Goal: Information Seeking & Learning: Check status

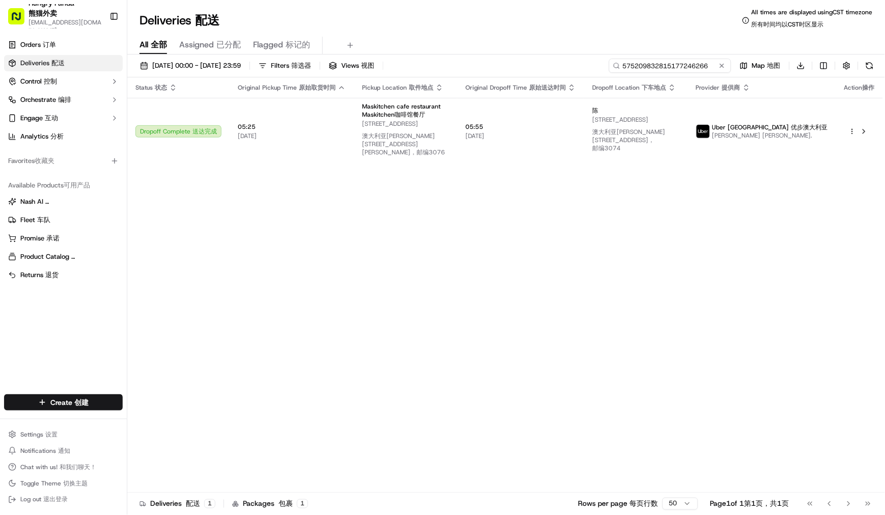
drag, startPoint x: 0, startPoint y: 0, endPoint x: 675, endPoint y: 70, distance: 678.6
click at [675, 70] on input "575209832815177246266" at bounding box center [670, 66] width 122 height 14
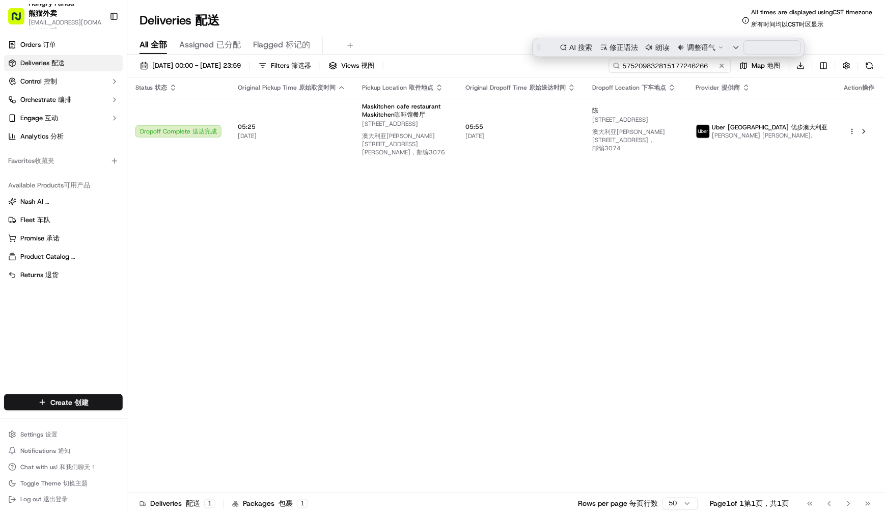
paste input "8065002448253778131390"
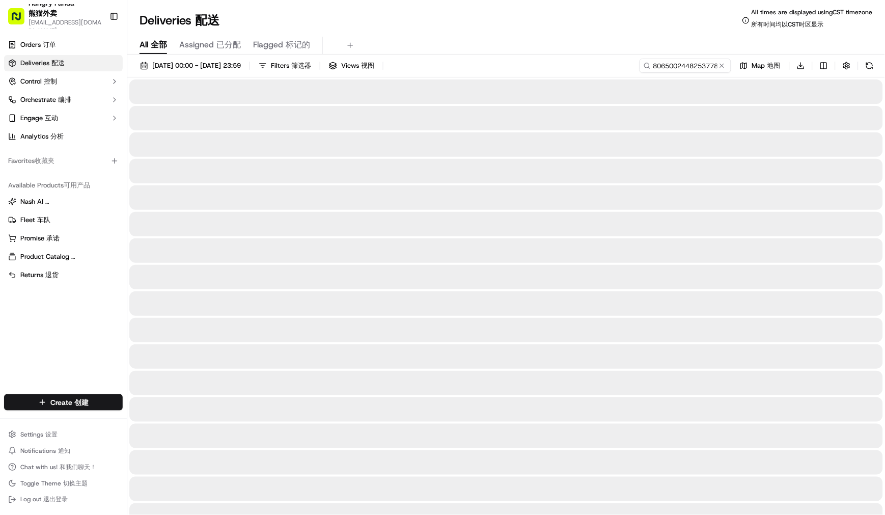
click at [543, 23] on div "Deliveries Deliveries 配送 All times are displayed using CST timezone All times a…" at bounding box center [506, 20] width 758 height 24
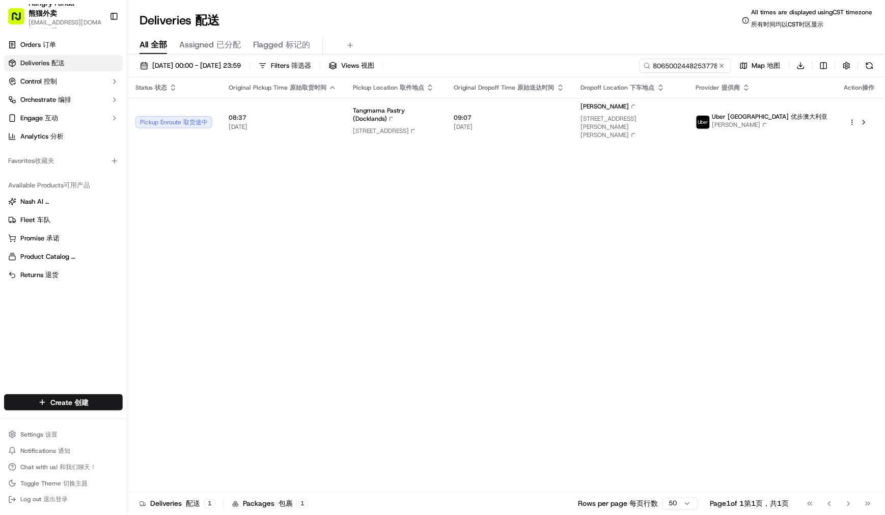
drag, startPoint x: 647, startPoint y: 240, endPoint x: 635, endPoint y: 231, distance: 15.3
click at [647, 240] on div "Status Status 状态 Original Pickup Time Original Pickup Time 原始取货时间 Pickup Locati…" at bounding box center [505, 288] width 756 height 423
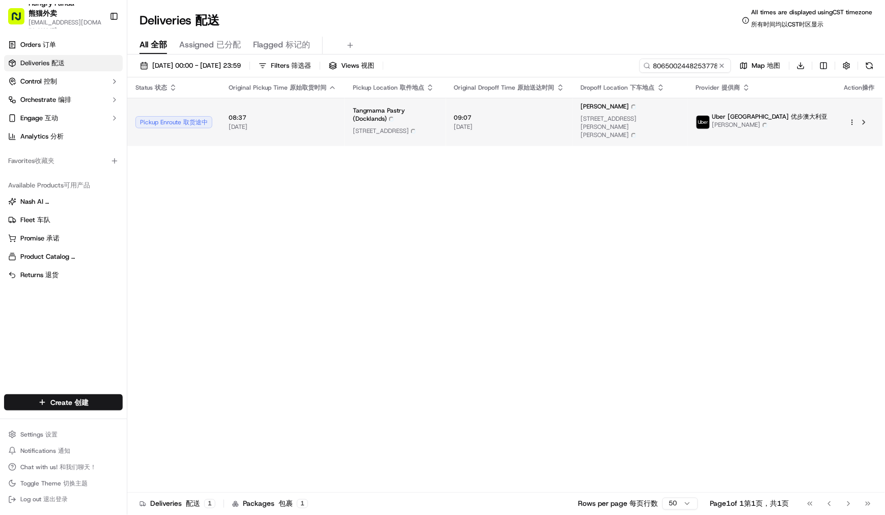
click at [399, 106] on span "Tangmama Pastry (Docklands) Tangmama Pastry (Docklands)" at bounding box center [395, 115] width 85 height 19
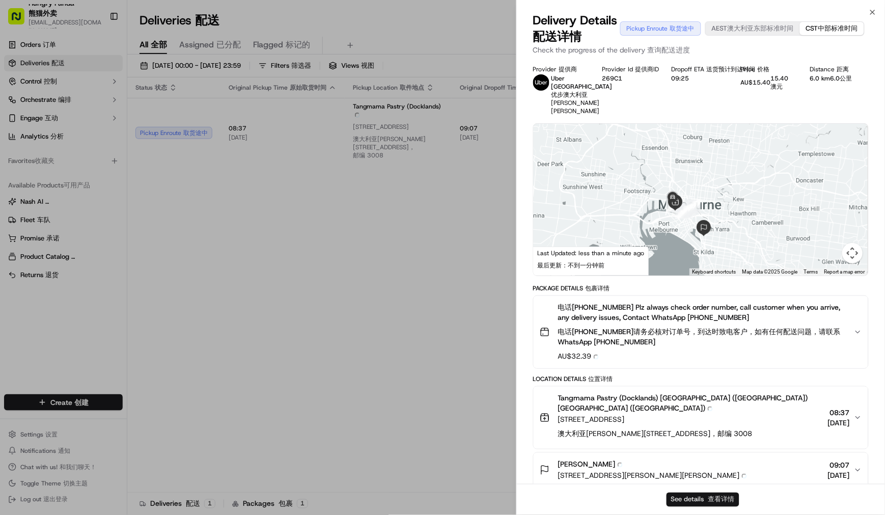
click at [698, 501] on button "See details See details 查看详情" at bounding box center [703, 500] width 73 height 14
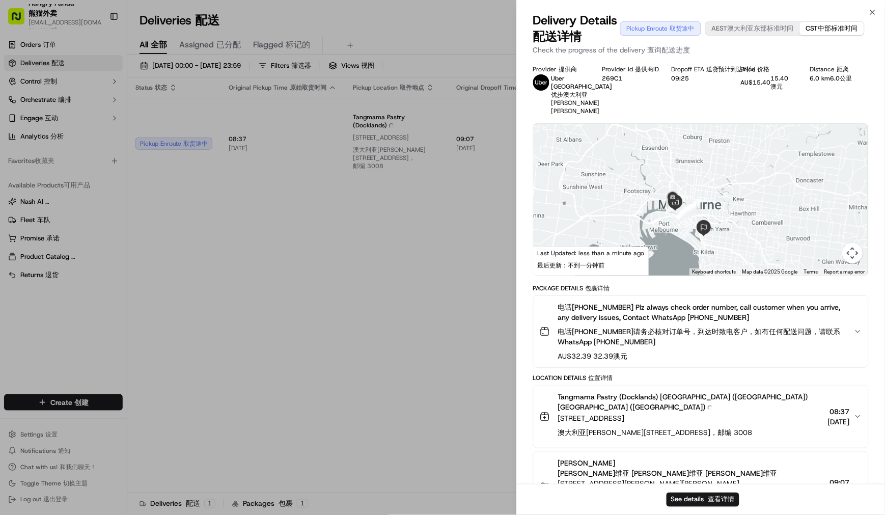
drag, startPoint x: 396, startPoint y: 242, endPoint x: 409, endPoint y: 233, distance: 16.4
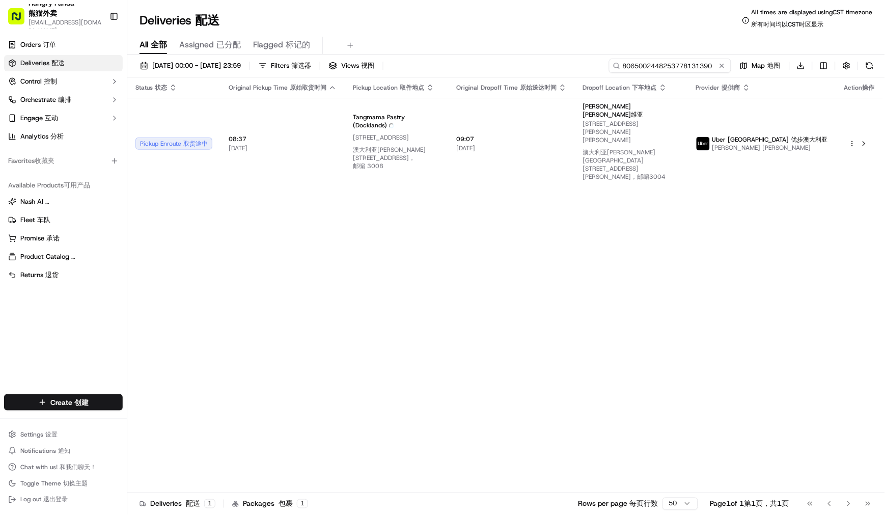
click at [686, 62] on input "8065002448253778131390" at bounding box center [670, 66] width 122 height 14
click at [573, 30] on div "Deliveries Deliveries 配送 All times are displayed using CST timezone All times a…" at bounding box center [506, 20] width 758 height 24
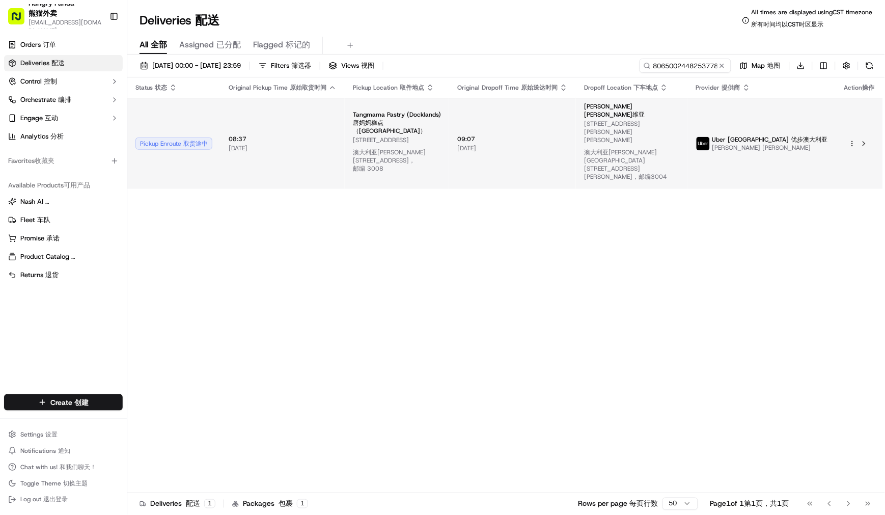
click at [563, 114] on td "09:07 09:07 17/09/2025 17/09/2025" at bounding box center [512, 143] width 127 height 91
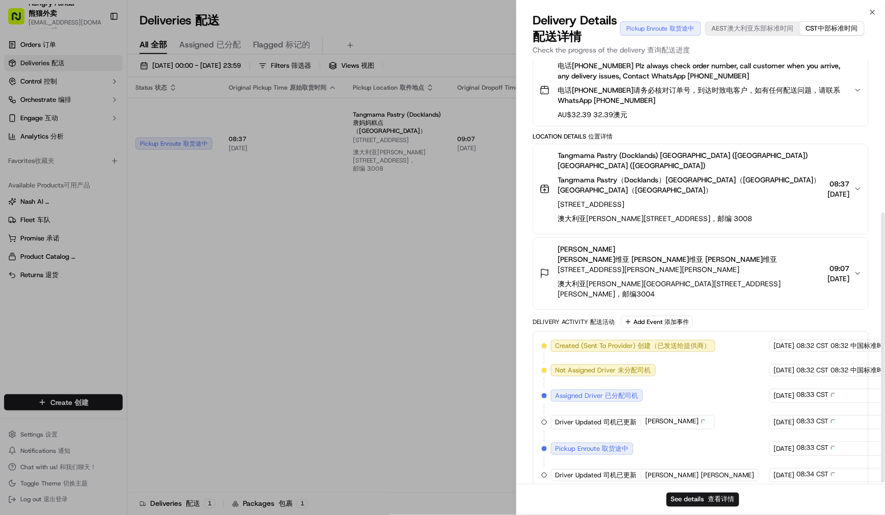
scroll to position [241, 0]
click at [860, 273] on icon "button" at bounding box center [858, 274] width 4 height 2
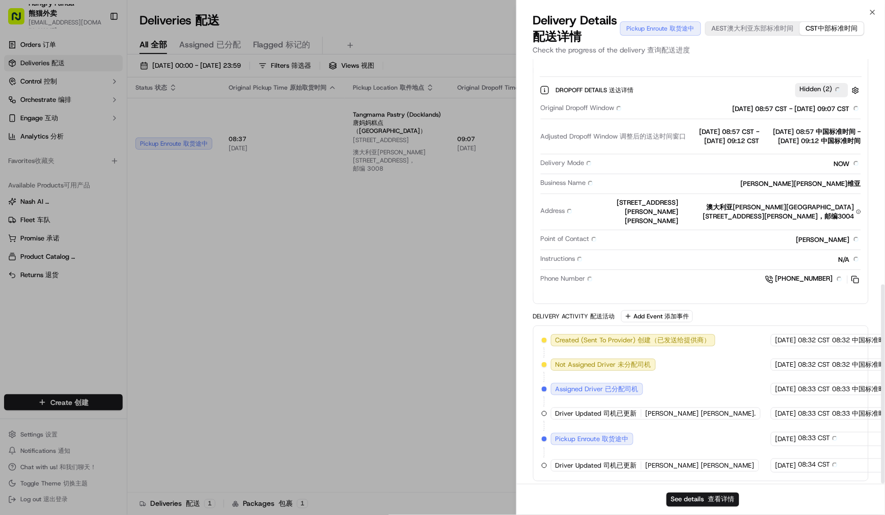
scroll to position [479, 0]
click at [706, 498] on button "See details See details 查看详情" at bounding box center [703, 500] width 73 height 14
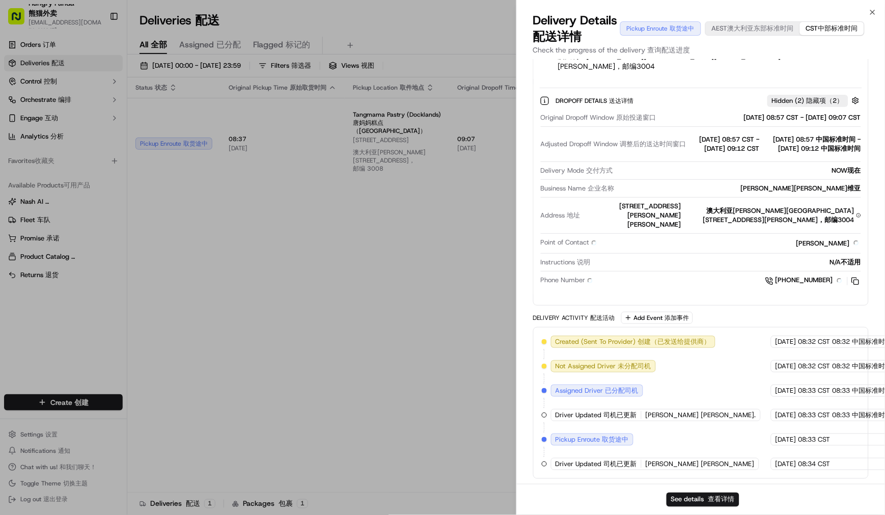
scroll to position [467, 0]
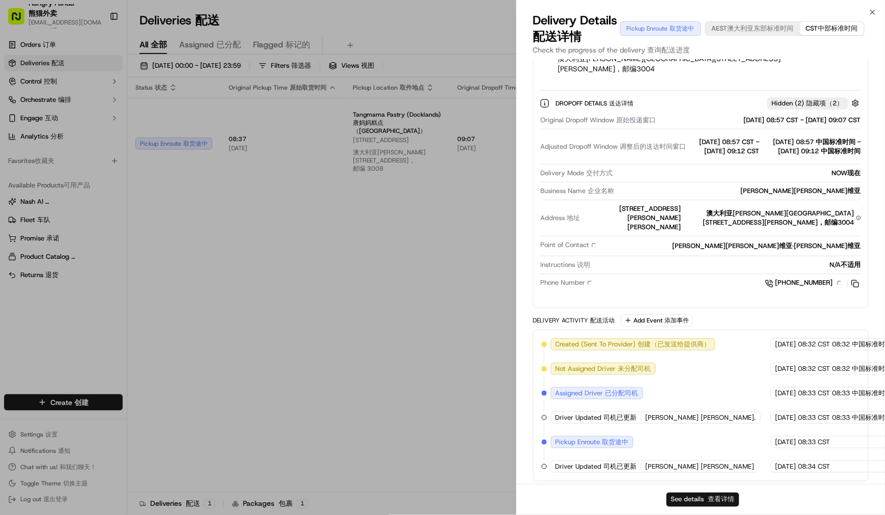
click at [715, 500] on span "查看详情" at bounding box center [722, 499] width 26 height 9
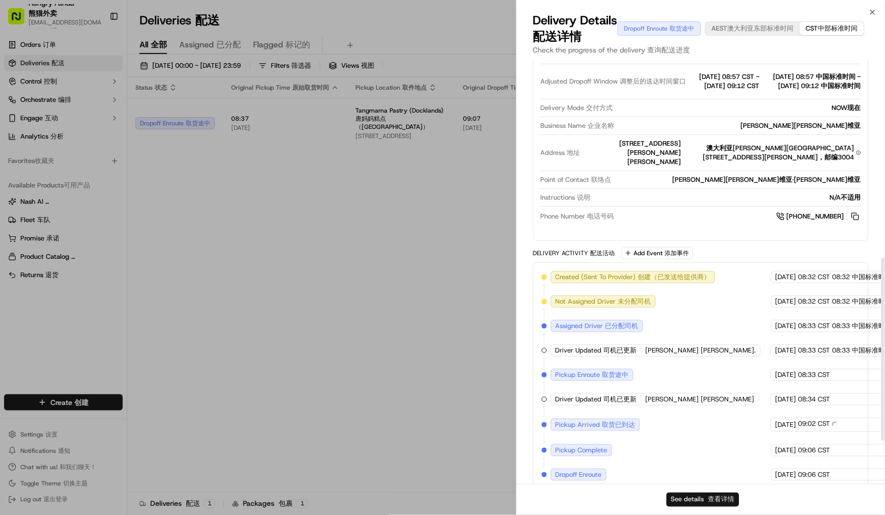
scroll to position [442, 0]
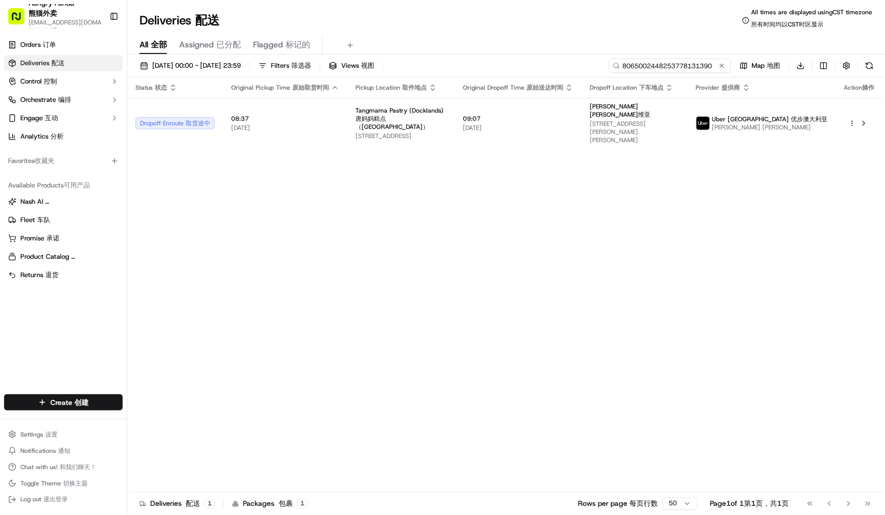
click at [666, 71] on input "8065002448253778131390" at bounding box center [670, 66] width 122 height 14
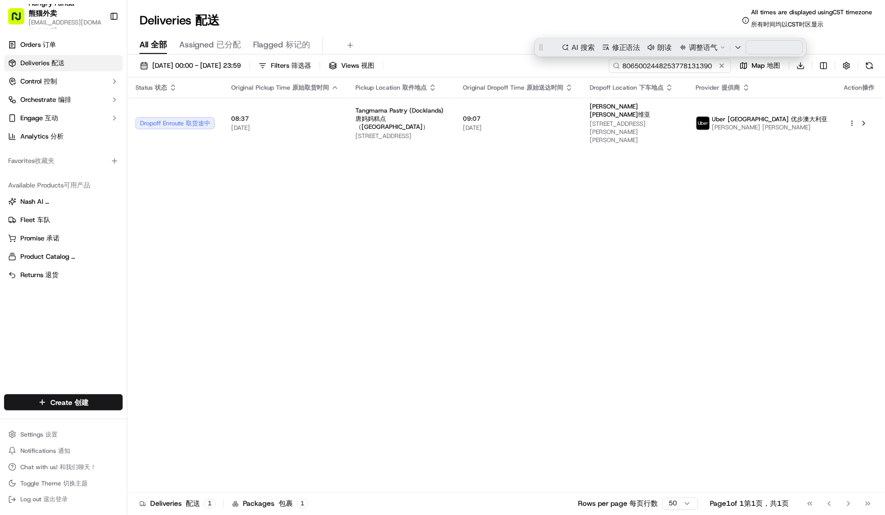
paste input "6160065248654778061838"
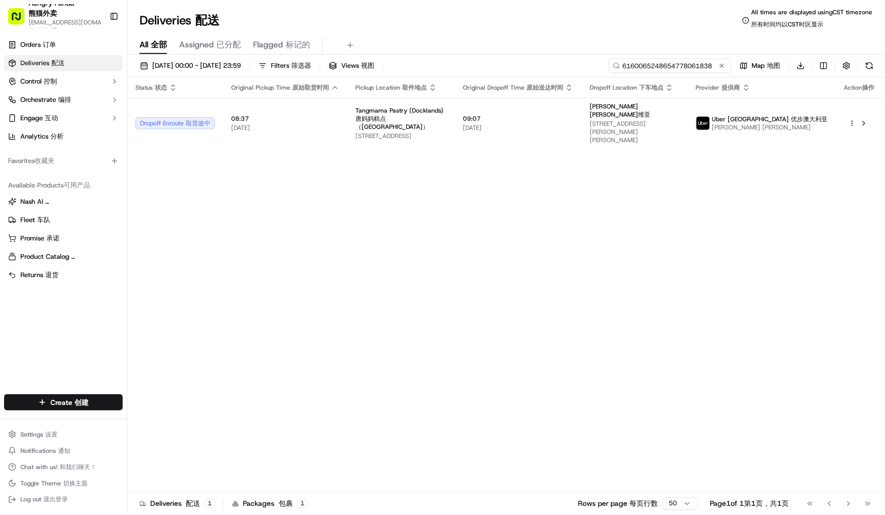
type input "6160065248654778061838"
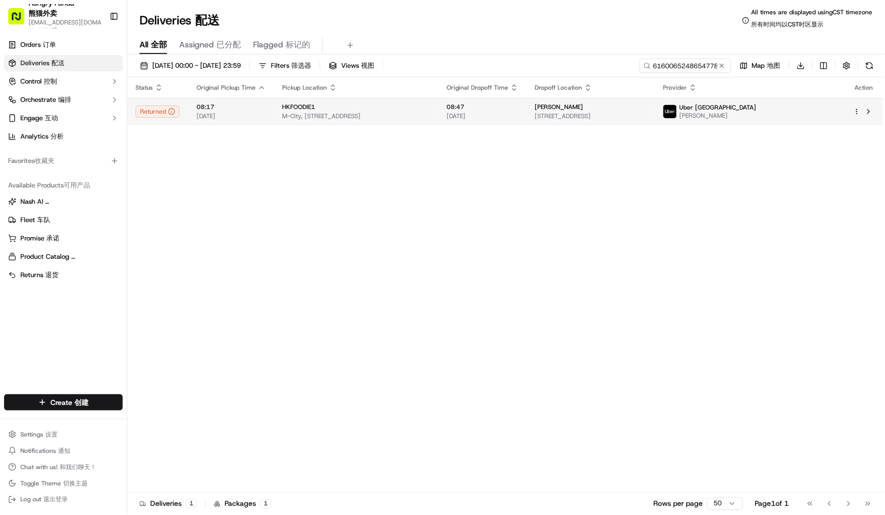
click at [430, 111] on div "HKFOODIE1" at bounding box center [356, 107] width 148 height 8
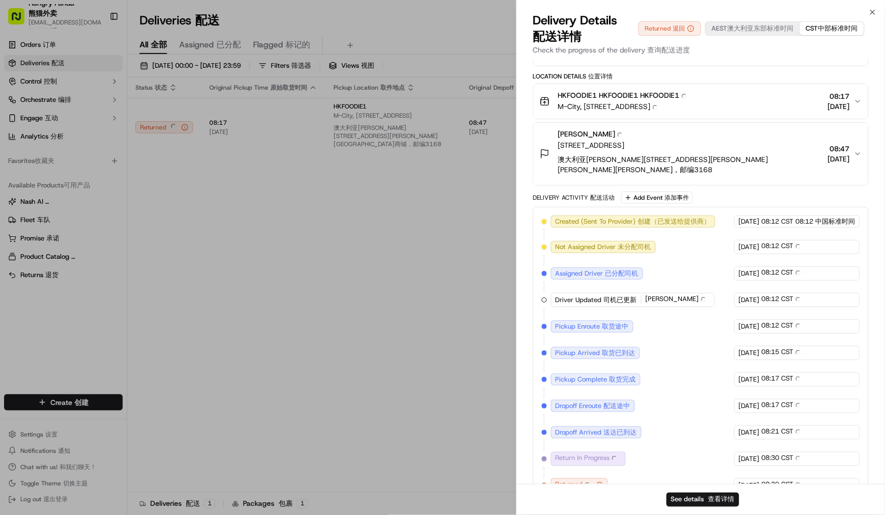
scroll to position [51, 0]
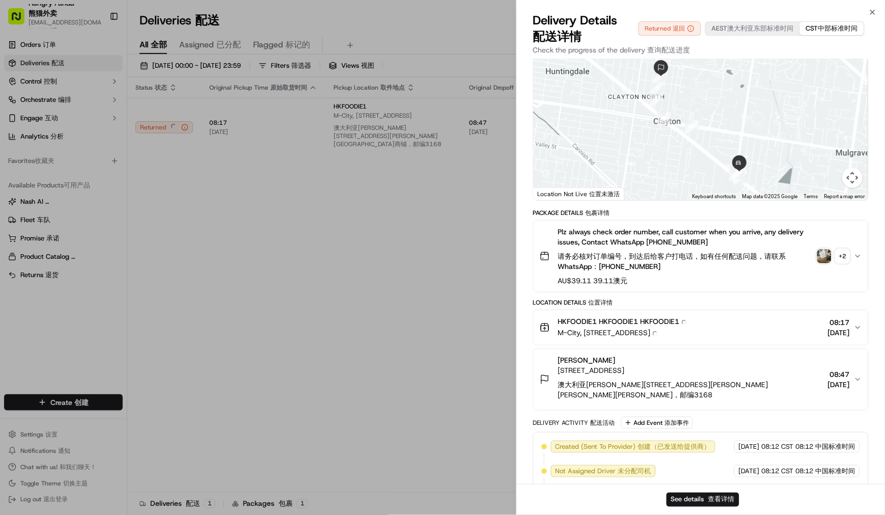
click at [829, 253] on img "button" at bounding box center [825, 256] width 14 height 14
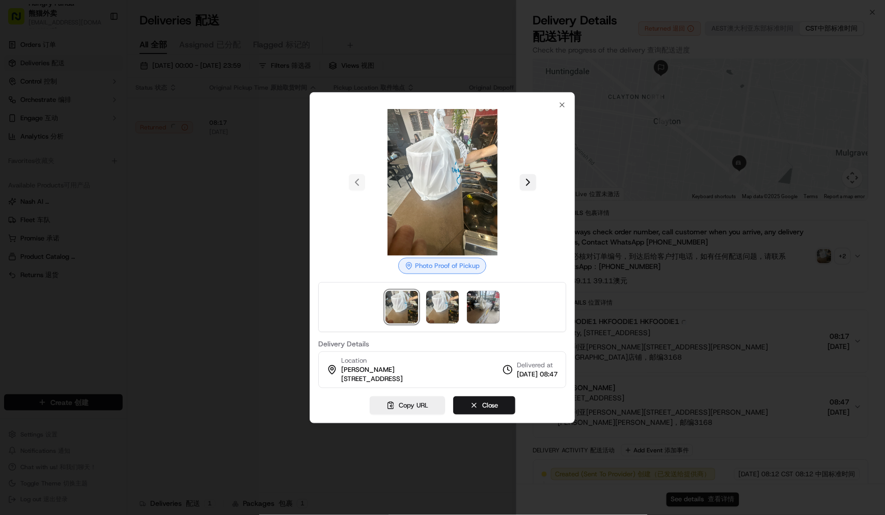
click at [533, 183] on button at bounding box center [528, 182] width 16 height 16
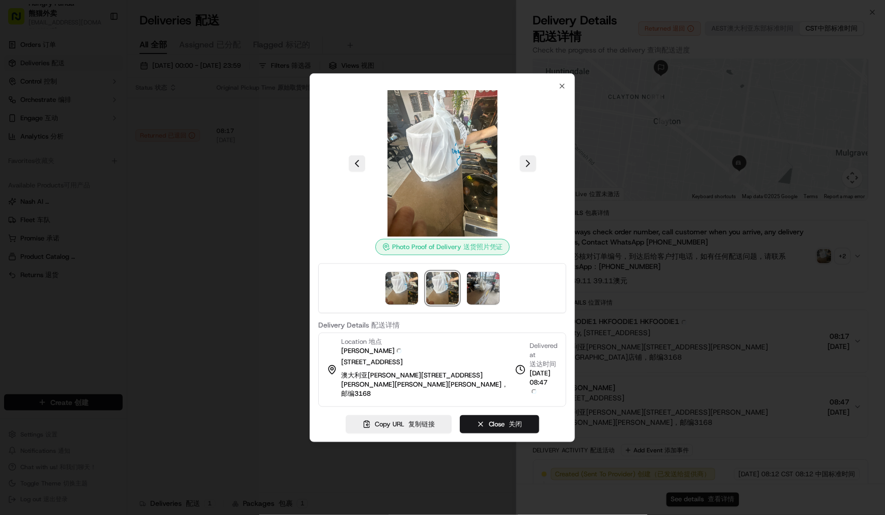
click at [530, 181] on div at bounding box center [442, 163] width 248 height 147
click at [525, 170] on button at bounding box center [528, 163] width 16 height 16
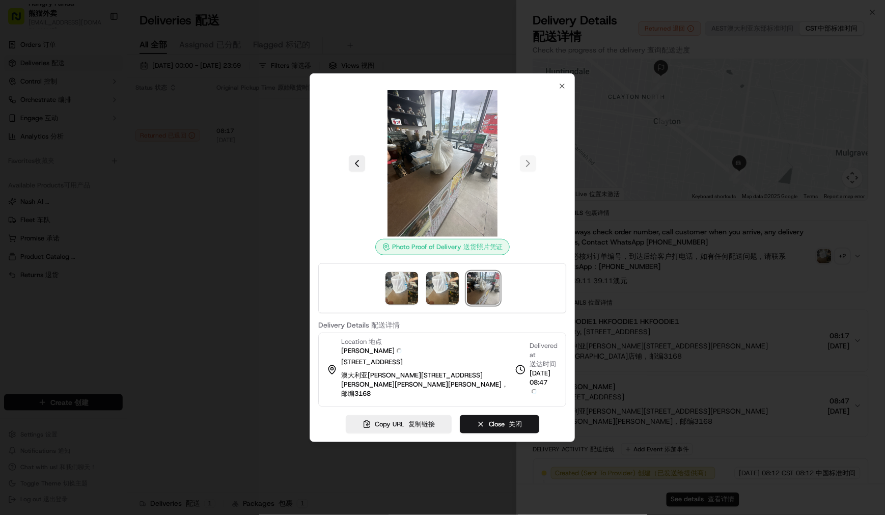
click at [527, 168] on div at bounding box center [442, 163] width 248 height 147
click at [526, 166] on div at bounding box center [442, 163] width 248 height 147
drag, startPoint x: 431, startPoint y: 165, endPoint x: 387, endPoint y: 128, distance: 56.8
click at [387, 128] on img at bounding box center [442, 163] width 147 height 147
click at [342, 110] on div at bounding box center [442, 163] width 248 height 147
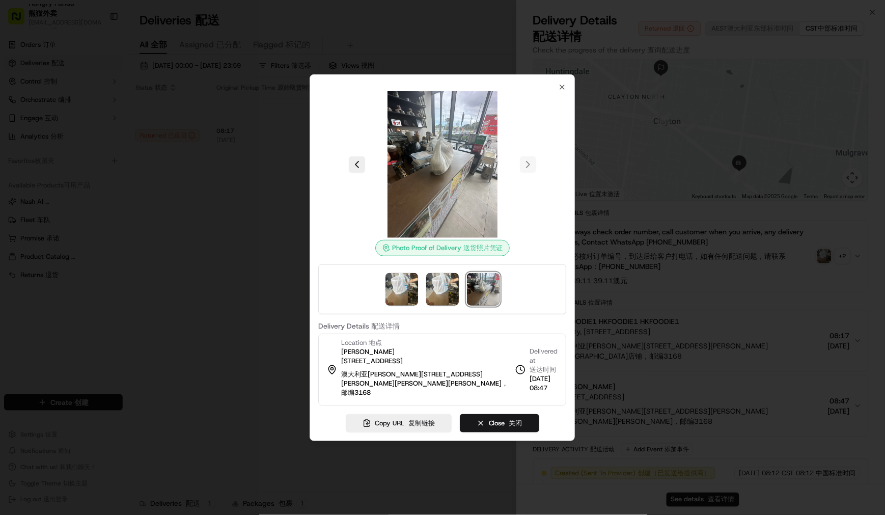
click at [683, 288] on div at bounding box center [442, 257] width 885 height 515
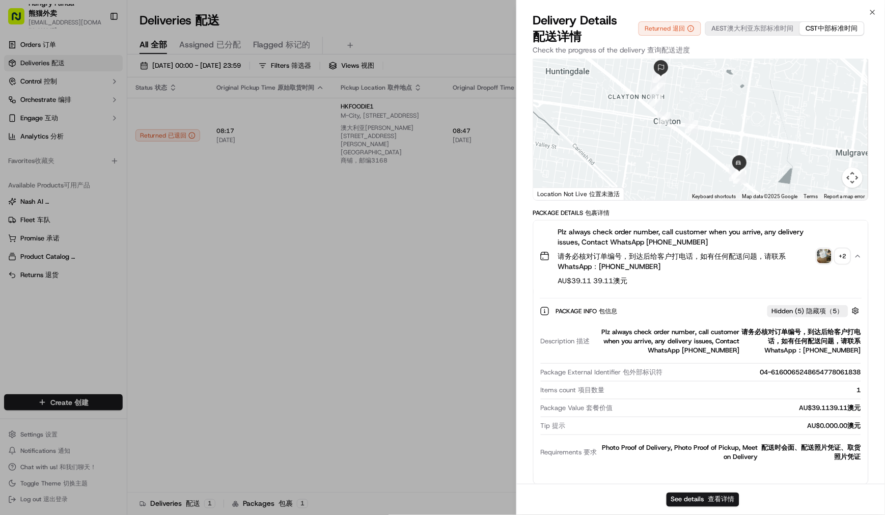
click at [822, 258] on img "button" at bounding box center [825, 256] width 14 height 14
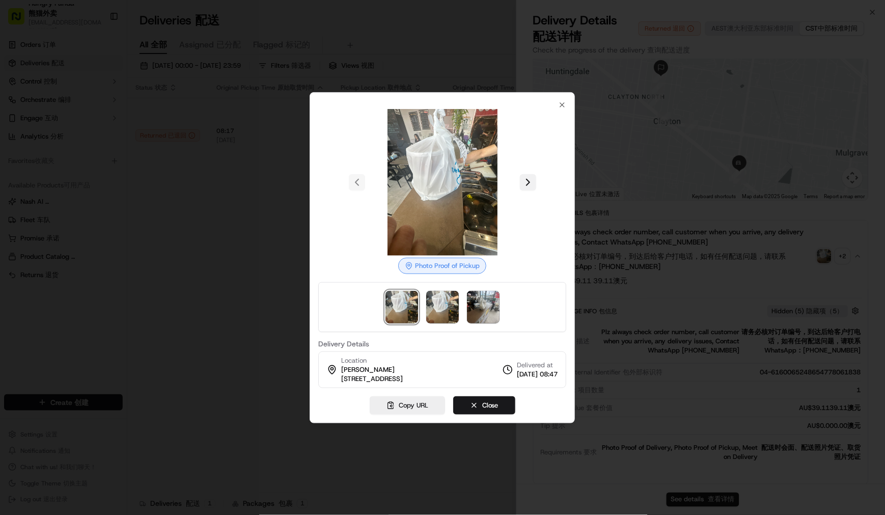
click at [526, 177] on button at bounding box center [528, 182] width 16 height 16
click at [536, 180] on div at bounding box center [442, 182] width 248 height 147
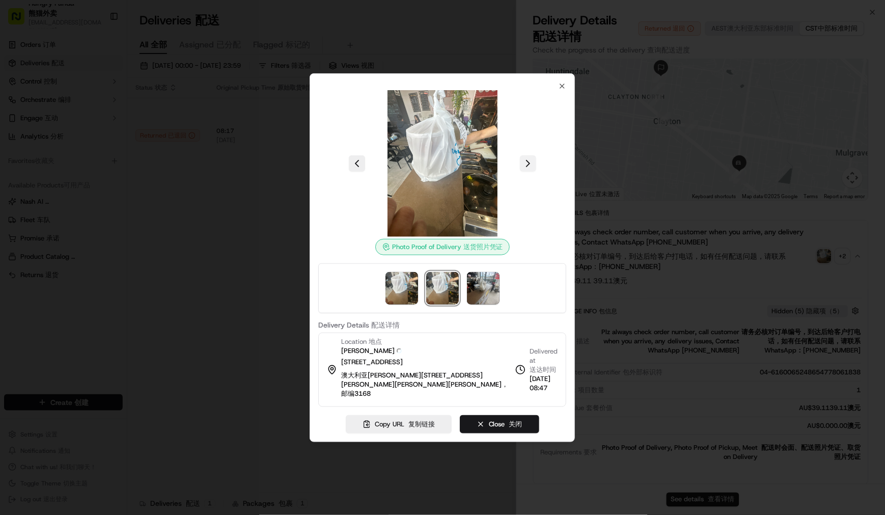
click at [530, 167] on button at bounding box center [528, 163] width 16 height 16
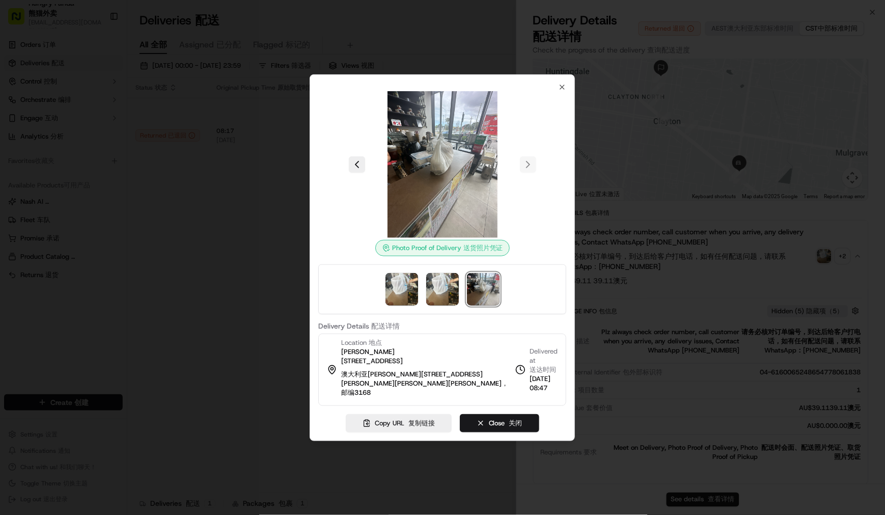
click at [557, 95] on div at bounding box center [442, 164] width 248 height 147
click at [561, 89] on icon "button" at bounding box center [563, 87] width 8 height 8
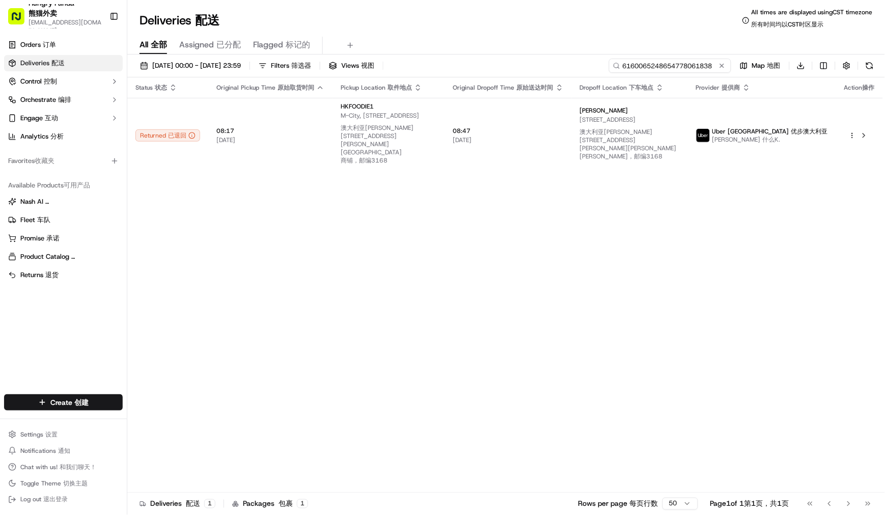
click at [675, 65] on input "6160065248654778061838" at bounding box center [670, 66] width 122 height 14
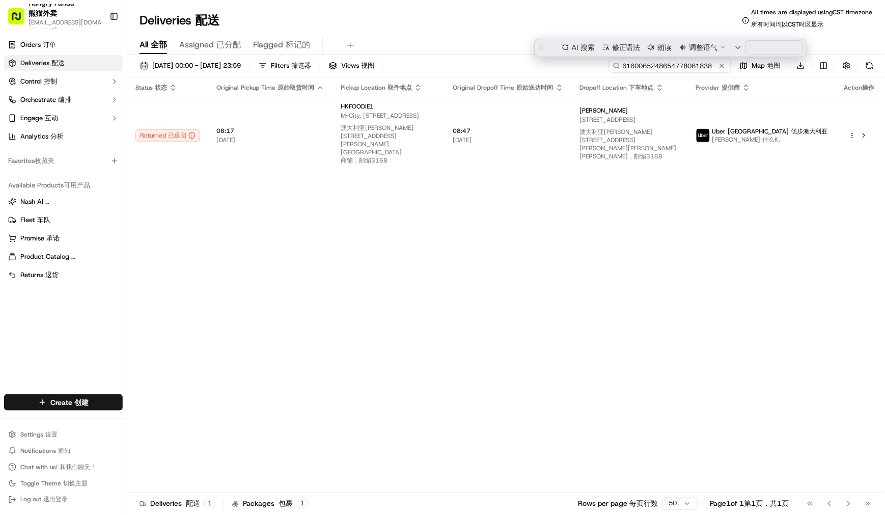
paste input "8065002448253778131390"
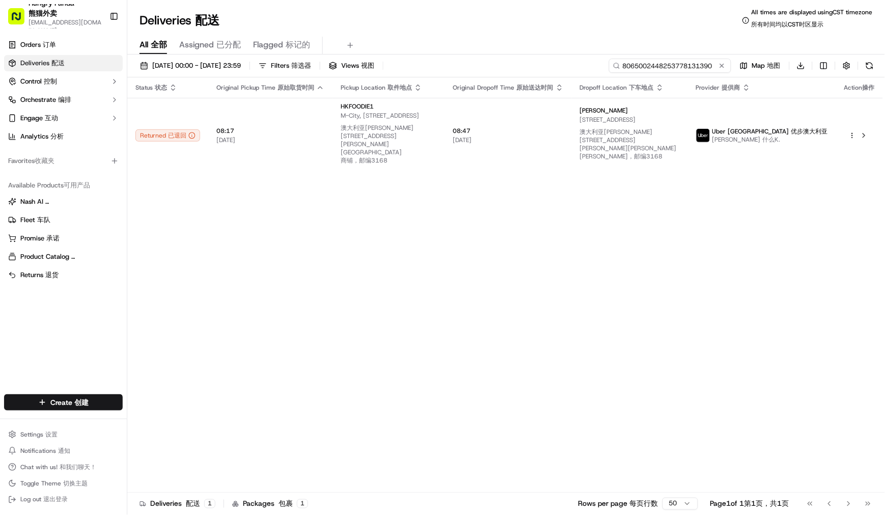
type input "8065002448253778131390"
click at [516, 41] on div "All All 全部 Assigned Assigned 已分配 Flagged Flagged 标记的" at bounding box center [506, 46] width 758 height 18
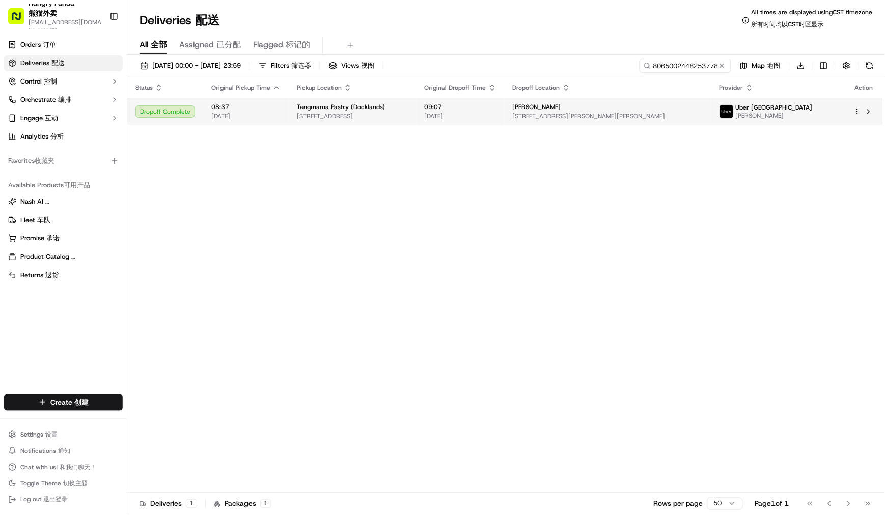
click at [485, 112] on span "[DATE]" at bounding box center [461, 116] width 72 height 8
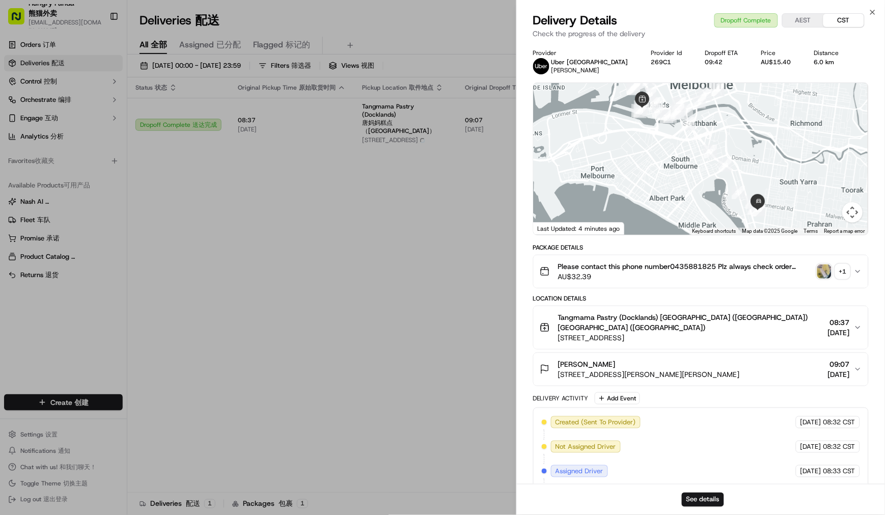
click at [827, 267] on img "button" at bounding box center [825, 271] width 14 height 14
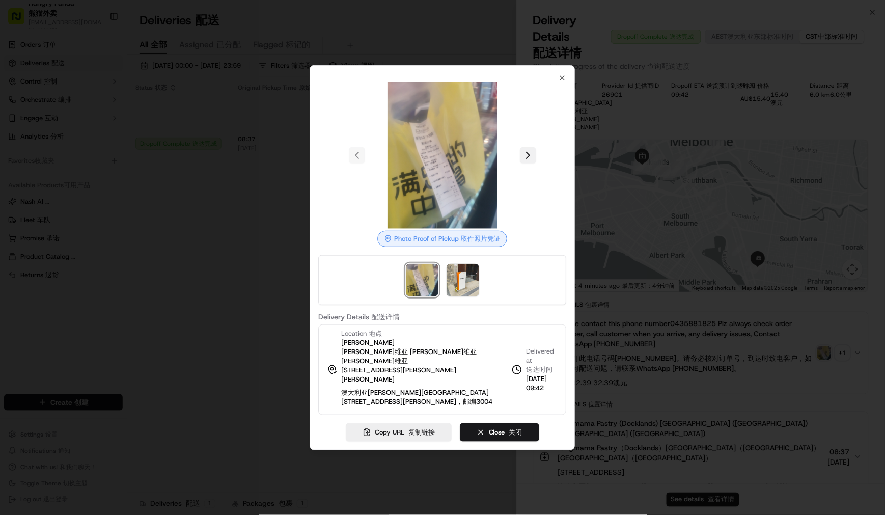
click at [531, 185] on div at bounding box center [442, 155] width 248 height 147
click at [529, 164] on button at bounding box center [528, 155] width 16 height 16
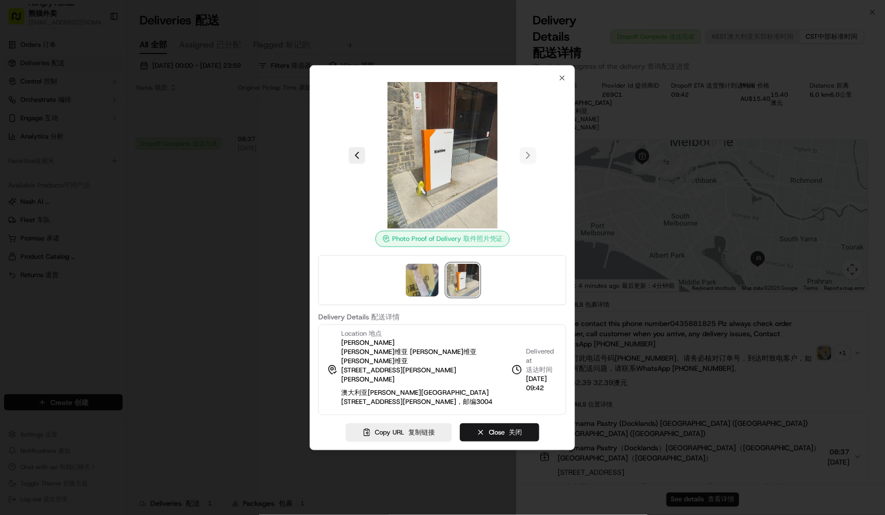
click at [553, 246] on div "Photo Proof of Delivery Photo Proof of Pickup 取件照片凭证" at bounding box center [442, 164] width 248 height 165
click at [418, 289] on img at bounding box center [422, 280] width 33 height 33
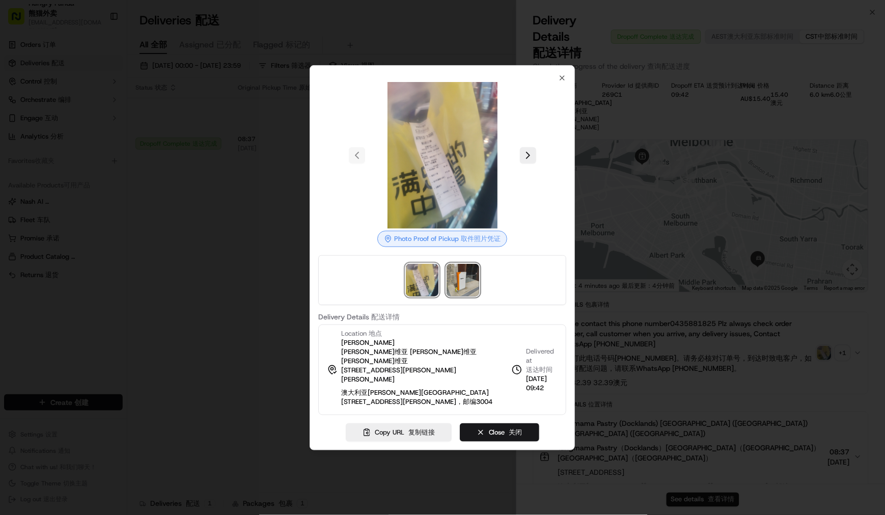
click at [453, 296] on img at bounding box center [463, 280] width 33 height 33
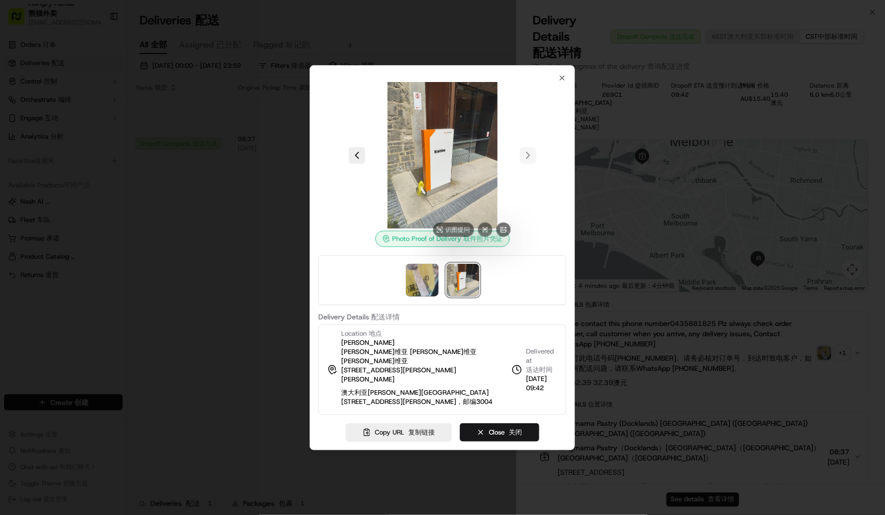
click at [450, 184] on img at bounding box center [442, 155] width 147 height 147
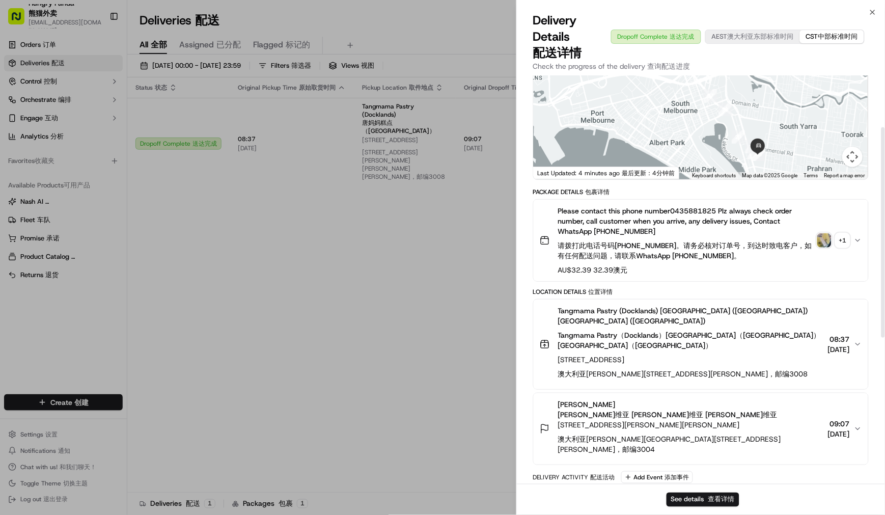
scroll to position [113, 0]
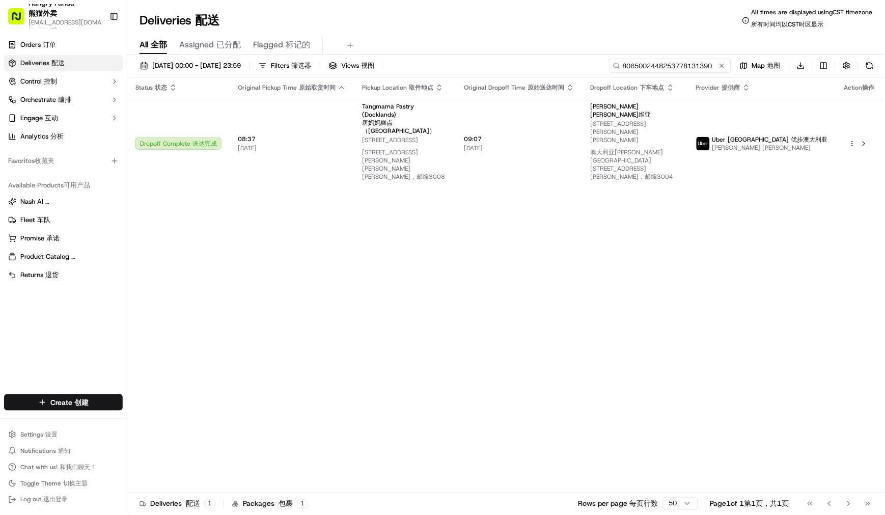
click at [672, 63] on input "8065002448253778131390" at bounding box center [670, 66] width 122 height 14
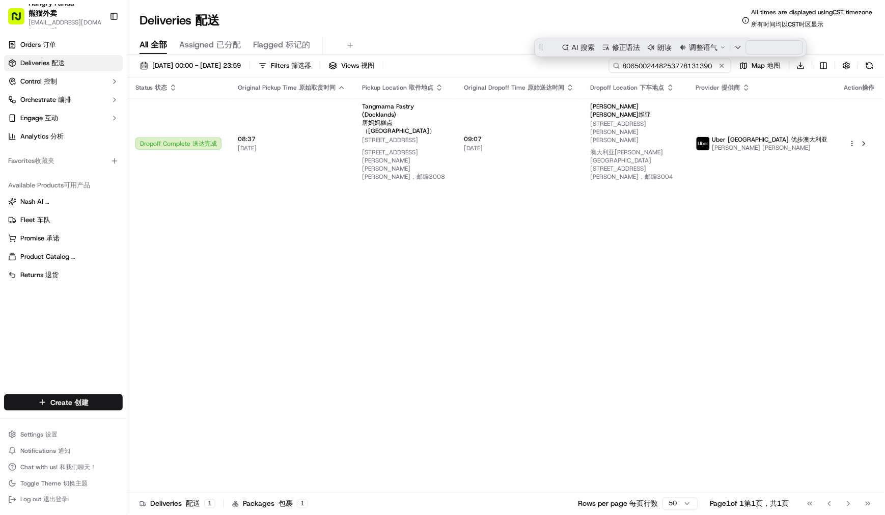
paste input "037408441845772244912"
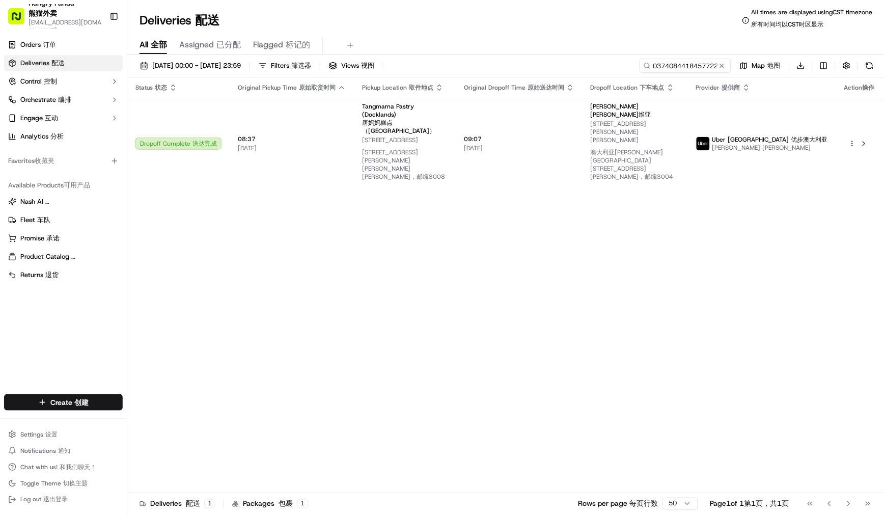
click at [562, 38] on div "All All 全部 Assigned Assigned 已分配 Flagged Flagged 标记的" at bounding box center [506, 46] width 758 height 18
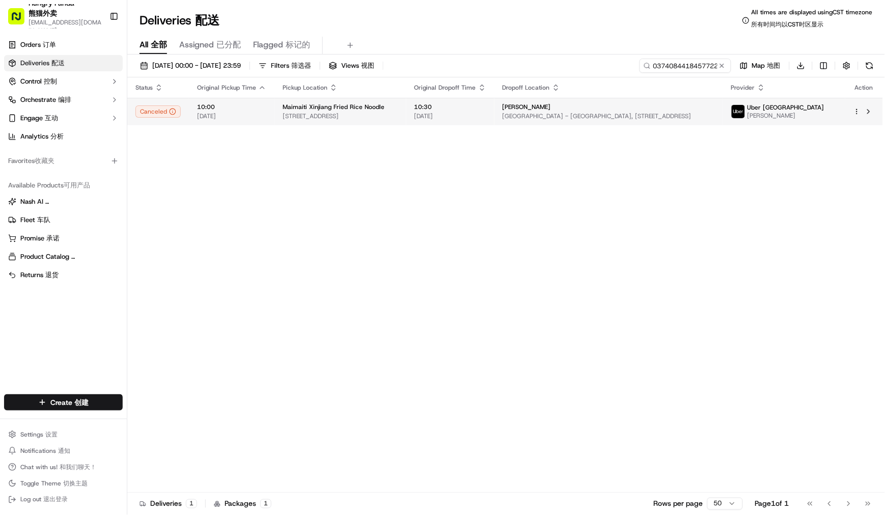
click at [437, 114] on span "[DATE]" at bounding box center [451, 116] width 72 height 8
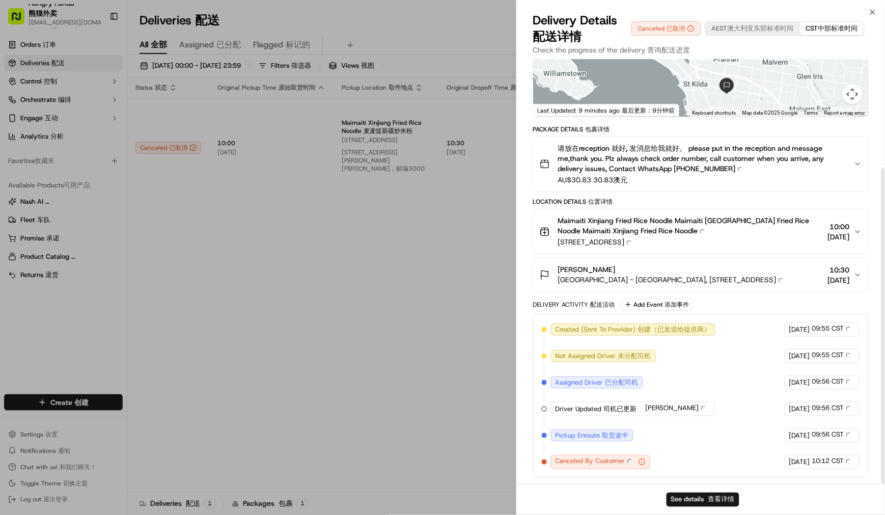
scroll to position [148, 0]
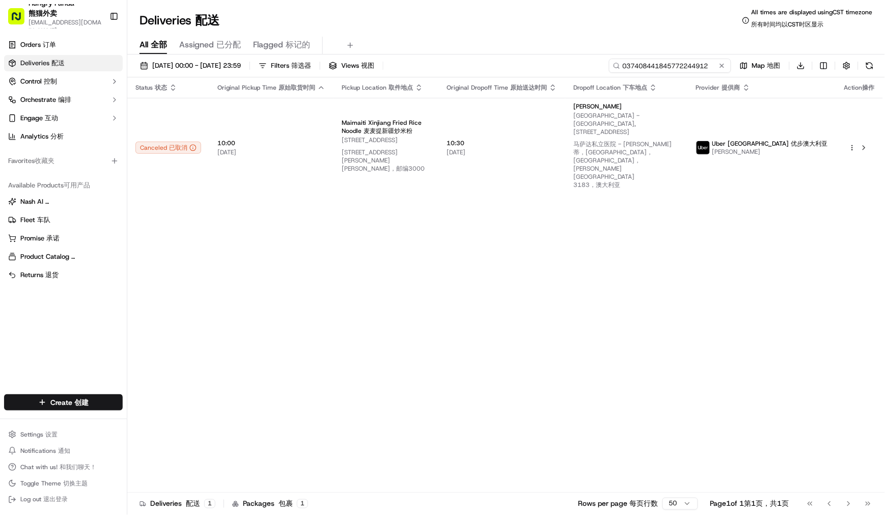
click at [670, 65] on input "037408441845772244912" at bounding box center [670, 66] width 122 height 14
paste input "4270070918058795851788"
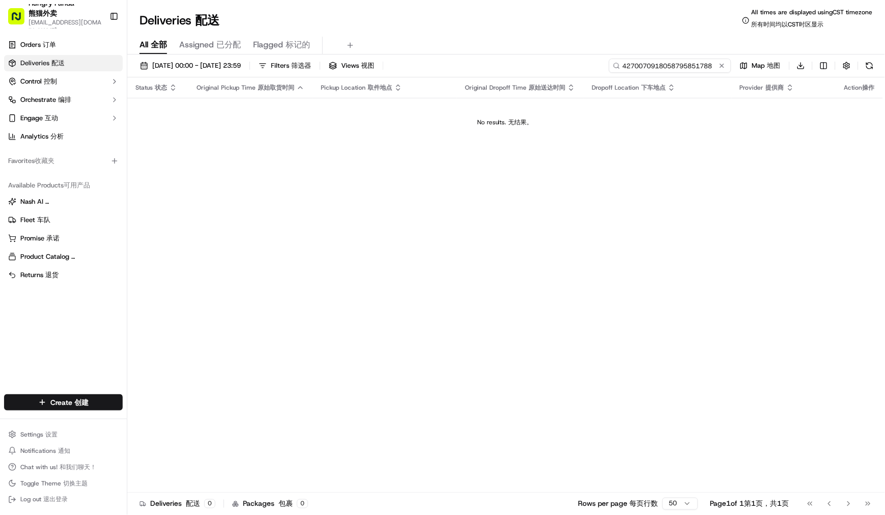
click at [664, 67] on input "4270070918058795851788" at bounding box center [670, 66] width 122 height 14
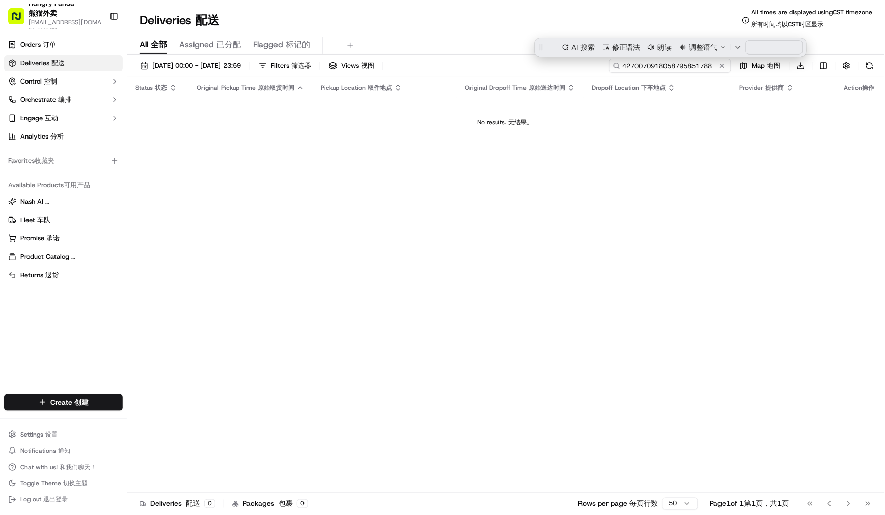
click at [664, 67] on input "4270070918058795851788" at bounding box center [670, 66] width 122 height 14
paste input "1475089508751746571861"
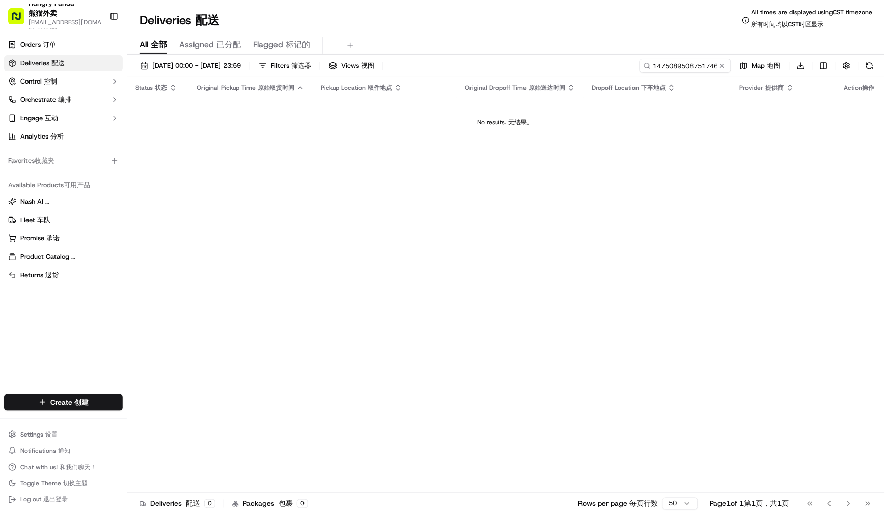
click at [529, 22] on div "Deliveries Deliveries 配送 All times are displayed using CST timezone All times a…" at bounding box center [506, 20] width 758 height 24
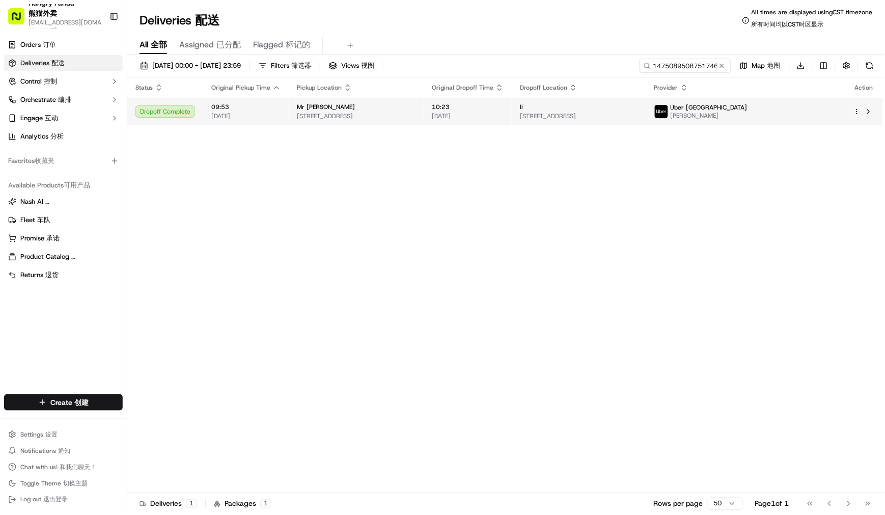
click at [336, 116] on span "308 Little Lonsdale St, Melbourne VIC 3000, Australia" at bounding box center [356, 116] width 119 height 8
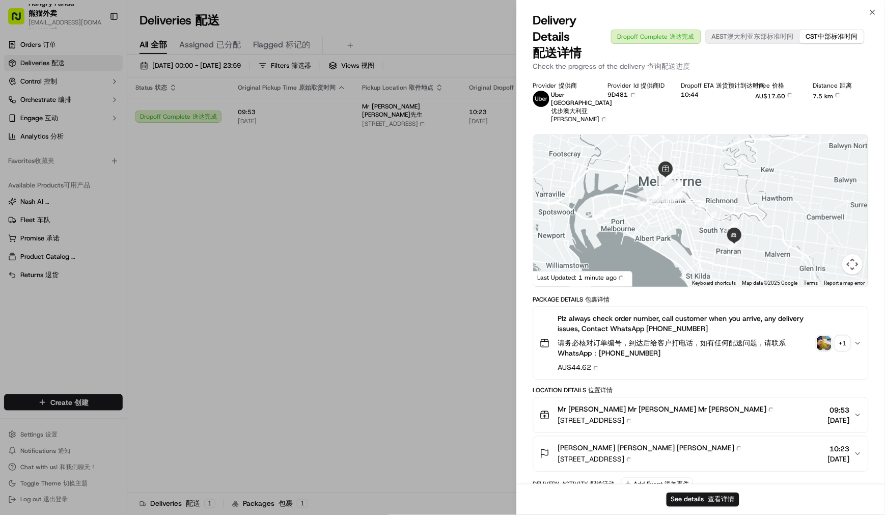
click at [827, 336] on img "button" at bounding box center [825, 343] width 14 height 14
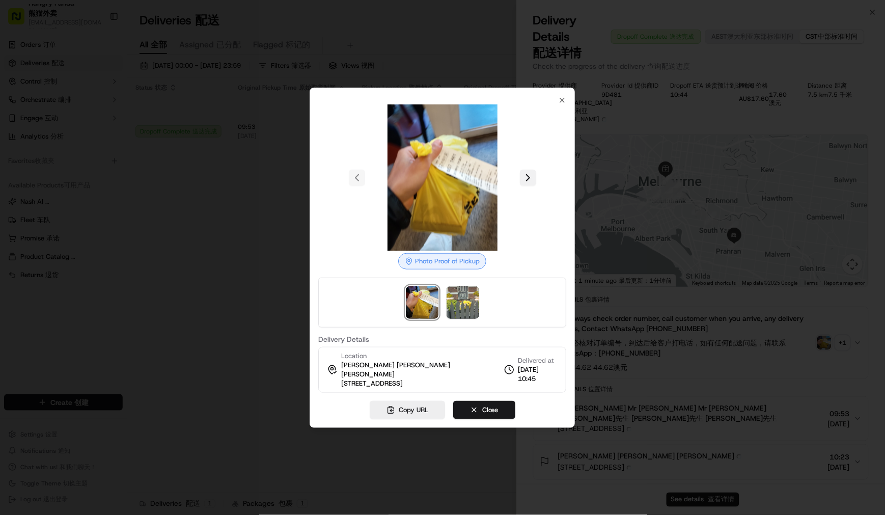
click at [535, 180] on button at bounding box center [528, 178] width 16 height 16
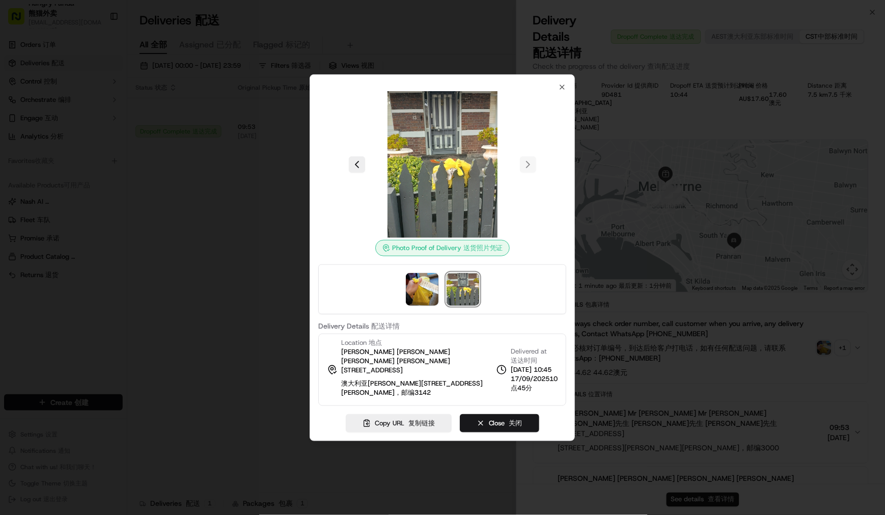
click at [537, 218] on div at bounding box center [442, 164] width 248 height 147
click at [563, 90] on icon "button" at bounding box center [563, 87] width 8 height 8
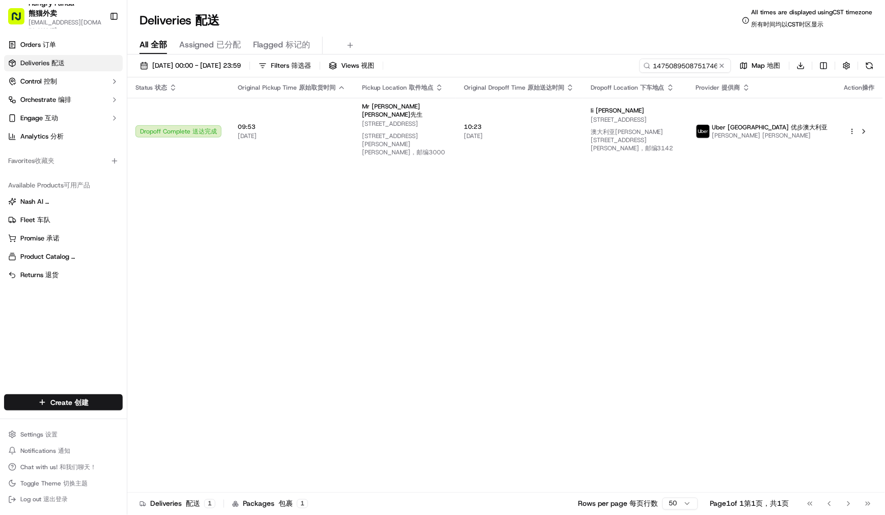
click at [869, 317] on div "Status Status 状态 Original Pickup Time Original Pickup Time 原始取货时间 Pickup Locati…" at bounding box center [505, 288] width 756 height 423
click at [760, 334] on div "Status Status 状态 Original Pickup Time Original Pickup Time 原始取货时间 Pickup Locati…" at bounding box center [505, 288] width 756 height 423
drag, startPoint x: 676, startPoint y: 334, endPoint x: 649, endPoint y: 334, distance: 27.5
click at [676, 334] on div "Status Status 状态 Original Pickup Time Original Pickup Time 原始取货时间 Pickup Locati…" at bounding box center [505, 288] width 756 height 423
click at [706, 311] on div "Status Status 状态 Original Pickup Time Original Pickup Time 原始取货时间 Pickup Locati…" at bounding box center [505, 288] width 756 height 423
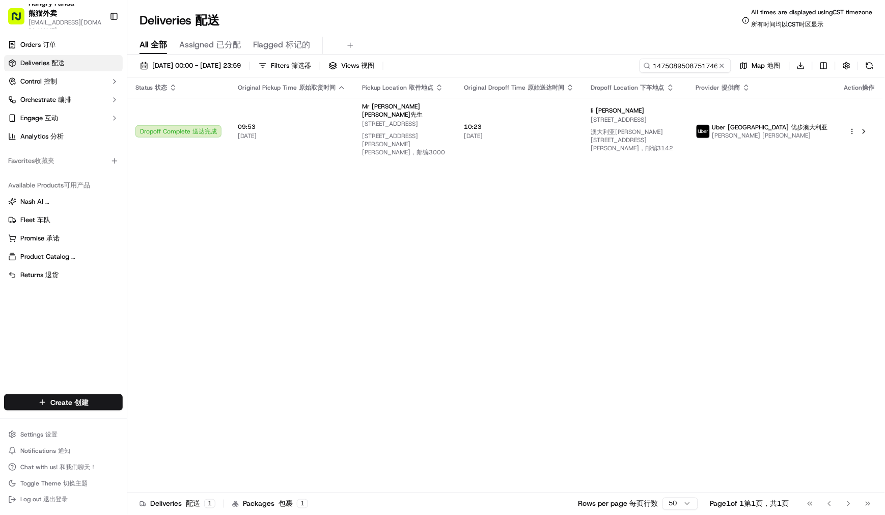
click at [672, 236] on div "Status Status 状态 Original Pickup Time Original Pickup Time 原始取货时间 Pickup Locati…" at bounding box center [505, 288] width 756 height 423
click at [592, 277] on div "Status Status 状态 Original Pickup Time Original Pickup Time 原始取货时间 Pickup Locati…" at bounding box center [505, 288] width 756 height 423
click at [55, 330] on div "Orders Orders 订单 Deliveries Deliveries 配送 Control Control 控制 Orchestrate Orches…" at bounding box center [63, 210] width 127 height 354
click at [589, 273] on div "Status Status 状态 Original Pickup Time Original Pickup Time 原始取货时间 Pickup Locati…" at bounding box center [505, 288] width 756 height 423
click at [703, 65] on input "1475089508751746571861" at bounding box center [670, 66] width 122 height 14
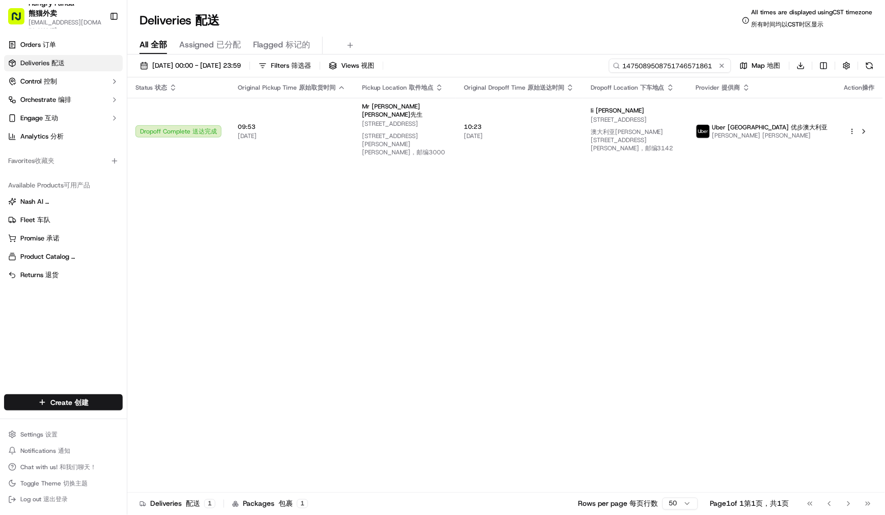
click at [703, 65] on input "1475089508751746571861" at bounding box center [670, 66] width 122 height 14
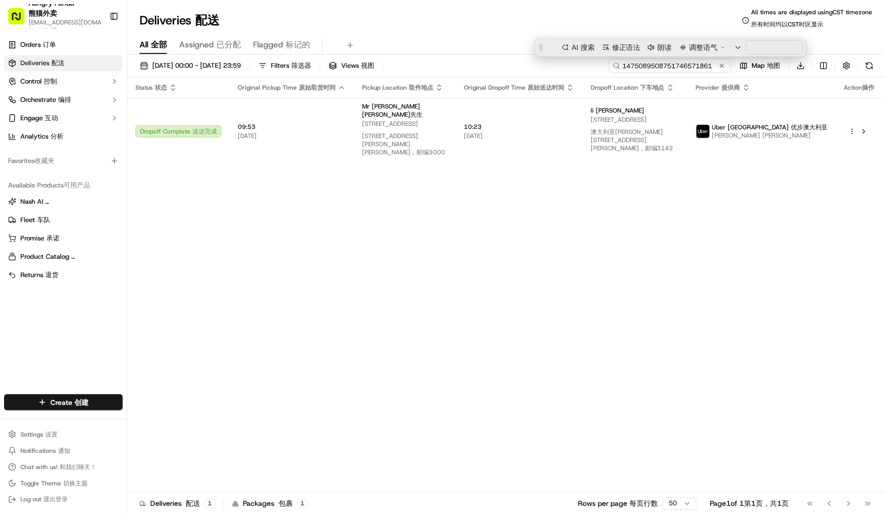
paste input "0285001778052731131965"
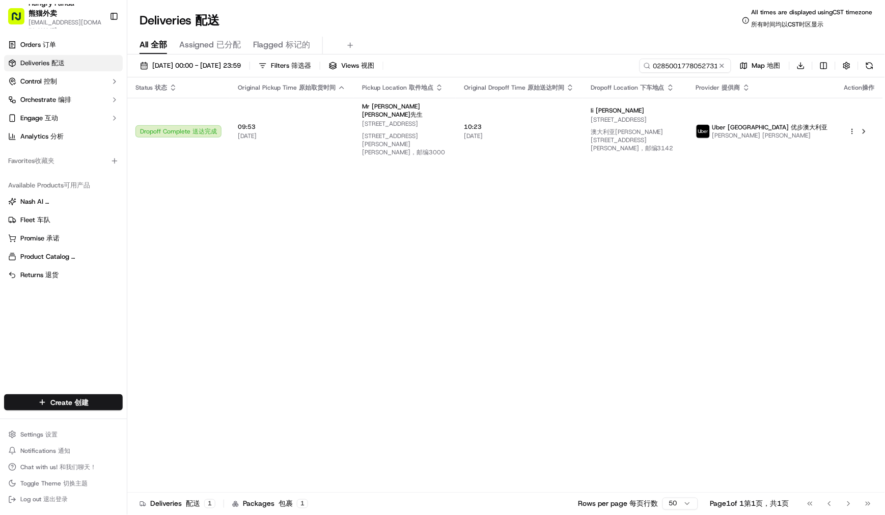
click at [564, 22] on div "Deliveries Deliveries 配送 All times are displayed using CST timezone All times a…" at bounding box center [506, 20] width 758 height 24
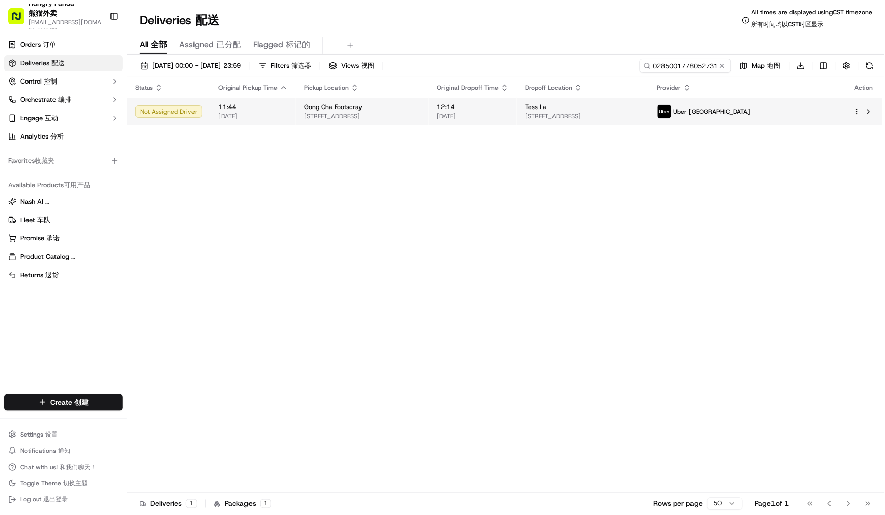
click at [421, 117] on span "32E Leeds St, Footscray VIC 3011, Australia" at bounding box center [362, 116] width 117 height 8
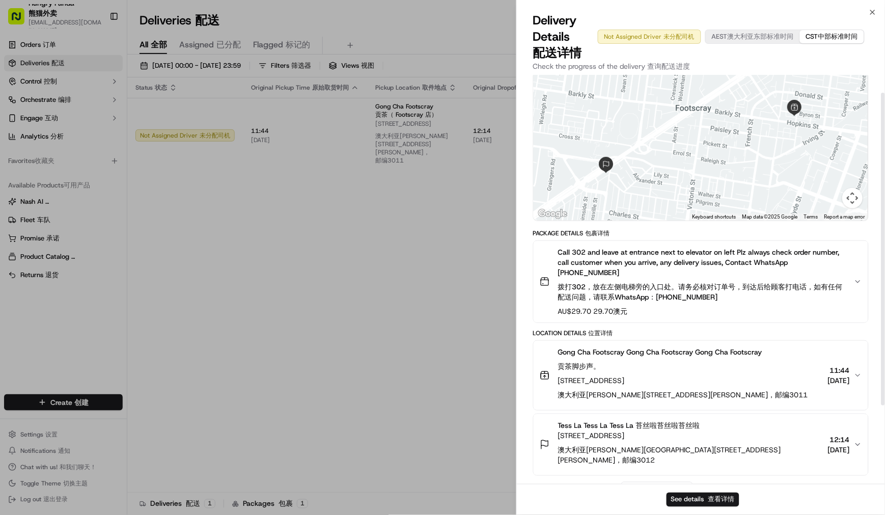
scroll to position [124, 0]
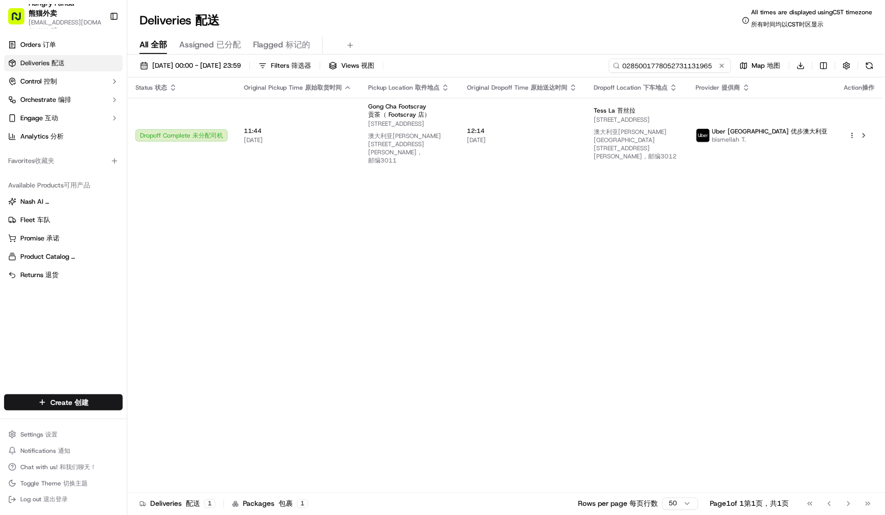
click at [671, 65] on input "0285001778052731131965" at bounding box center [670, 66] width 122 height 14
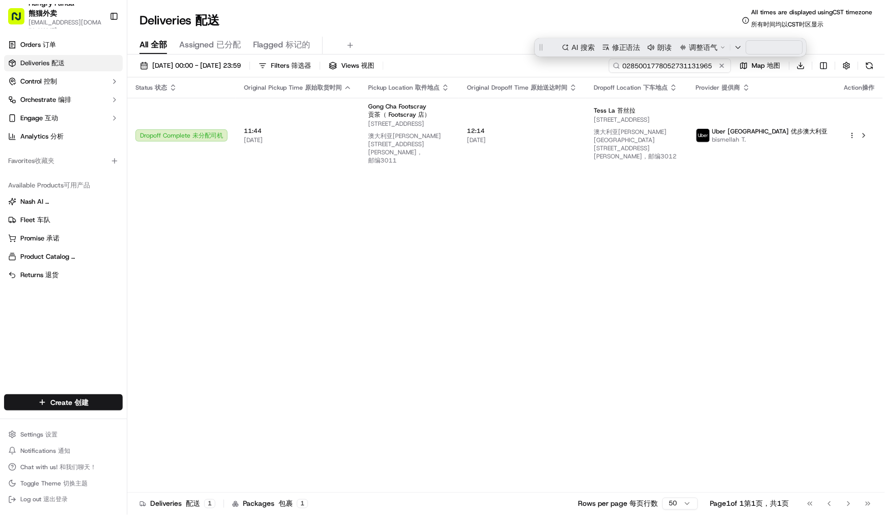
paste input "3372076478953733061160"
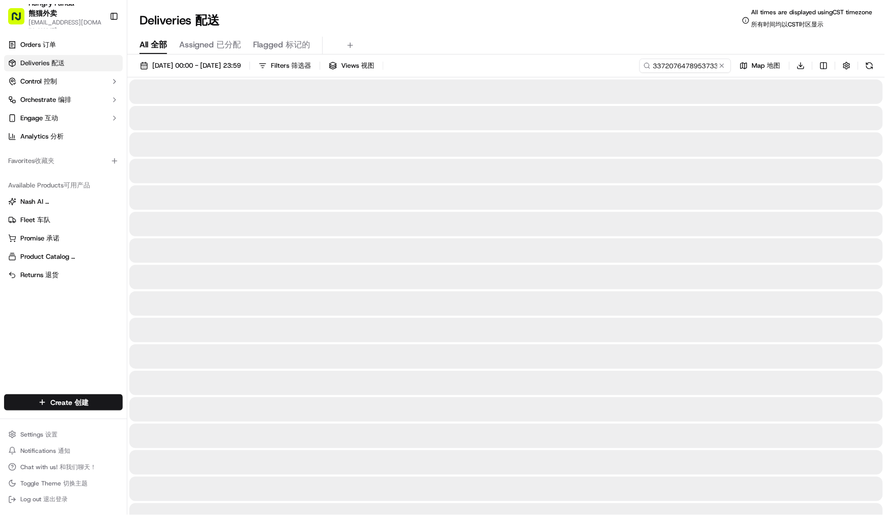
click at [546, 29] on div "Deliveries Deliveries 配送 All times are displayed using CST timezone All times a…" at bounding box center [506, 20] width 758 height 24
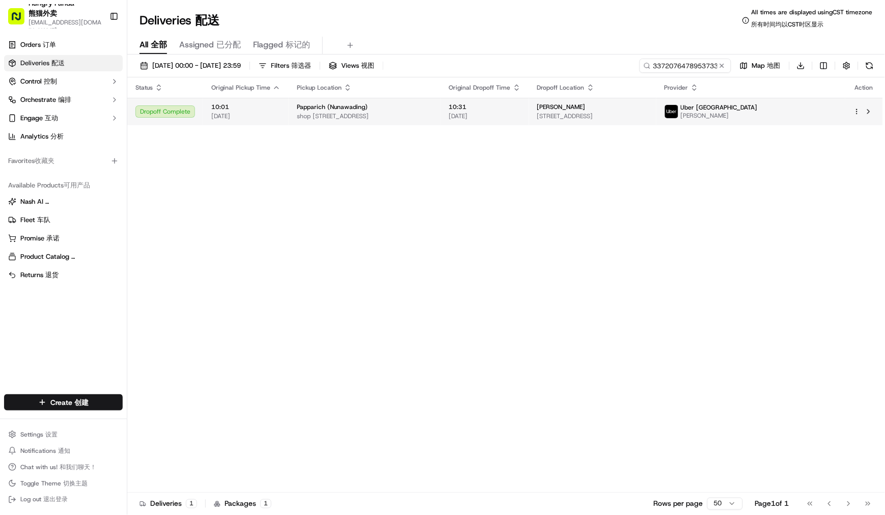
click at [433, 119] on span "shop 56/288 Whitehorse Rd, Nunawading VIC 3131, Australia" at bounding box center [365, 116] width 136 height 8
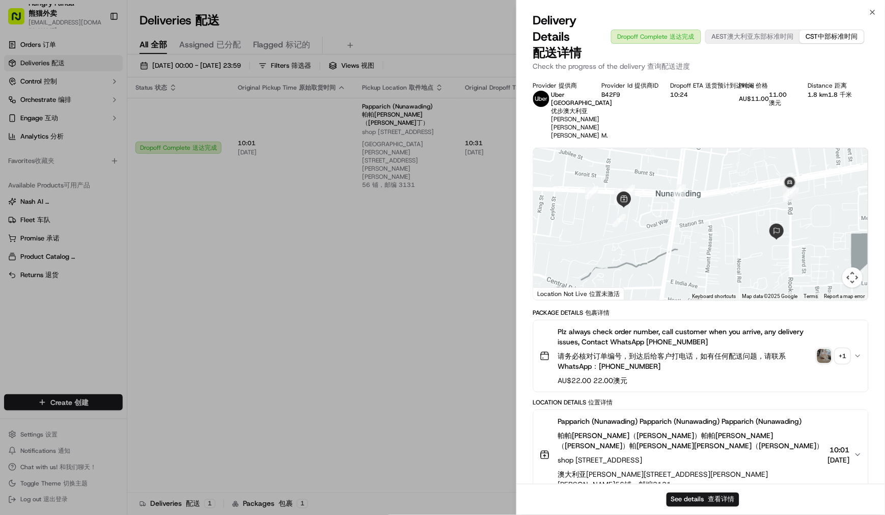
click at [823, 363] on img "button" at bounding box center [825, 356] width 14 height 14
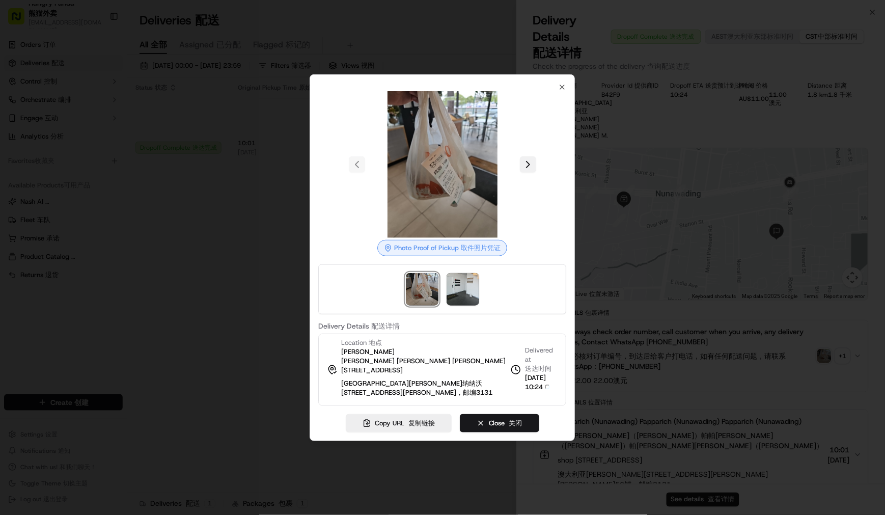
click at [532, 184] on div at bounding box center [442, 164] width 248 height 147
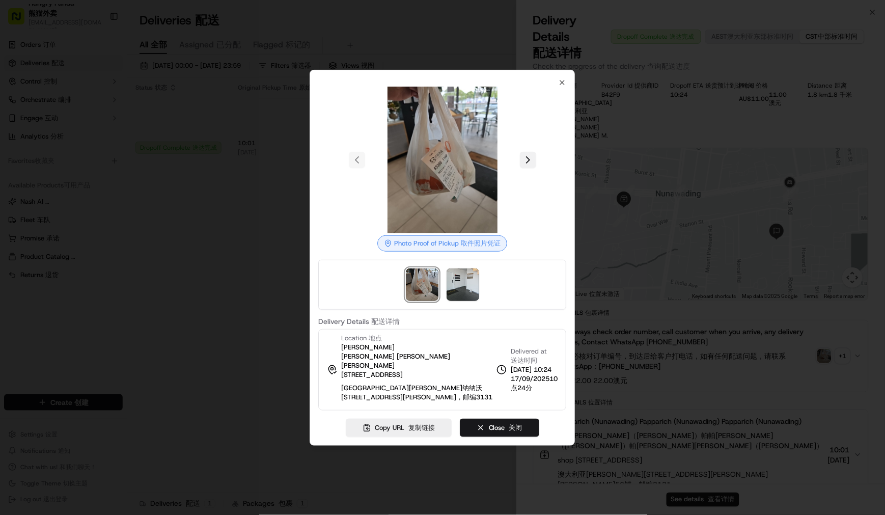
click at [528, 165] on button at bounding box center [528, 160] width 16 height 16
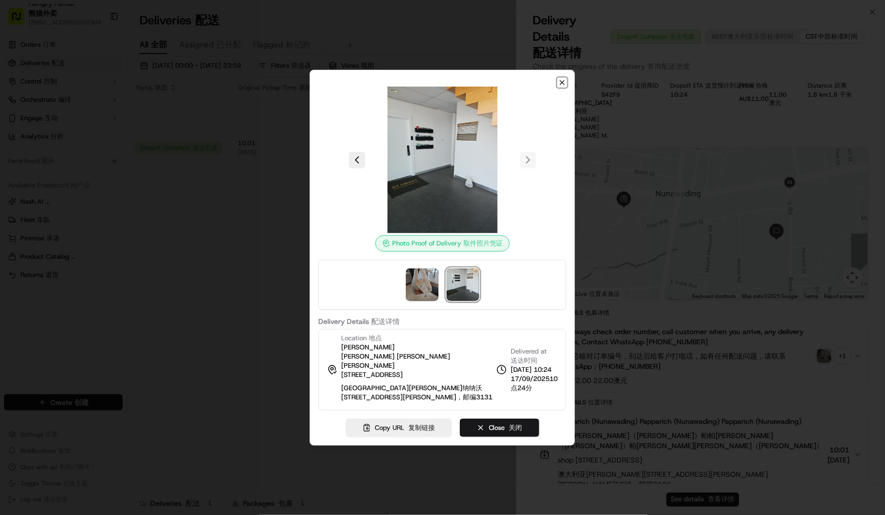
click at [564, 87] on icon "button" at bounding box center [563, 82] width 8 height 8
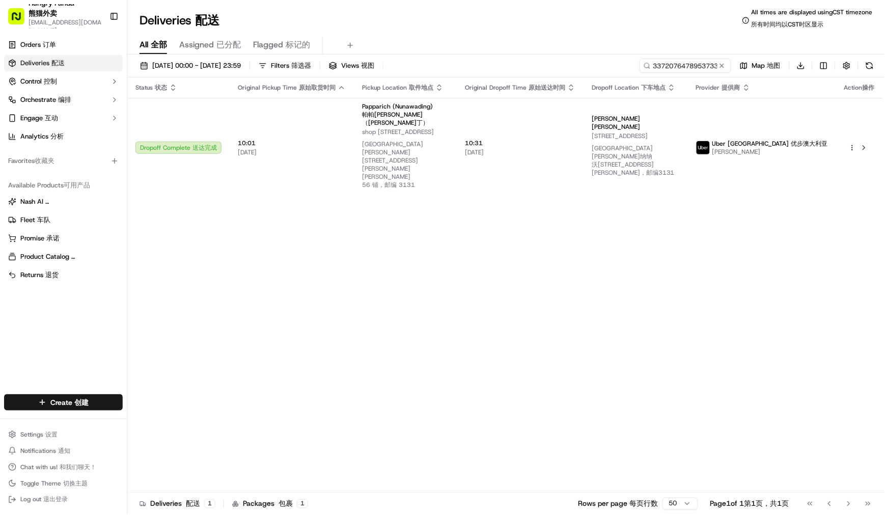
drag, startPoint x: 329, startPoint y: 221, endPoint x: 378, endPoint y: 204, distance: 51.7
click at [669, 62] on input "3372076478953733061160" at bounding box center [670, 66] width 122 height 14
click at [670, 62] on input "3372076478953733061160" at bounding box center [670, 66] width 122 height 14
paste input "857707542865578115861"
type input "857707542865578115861"
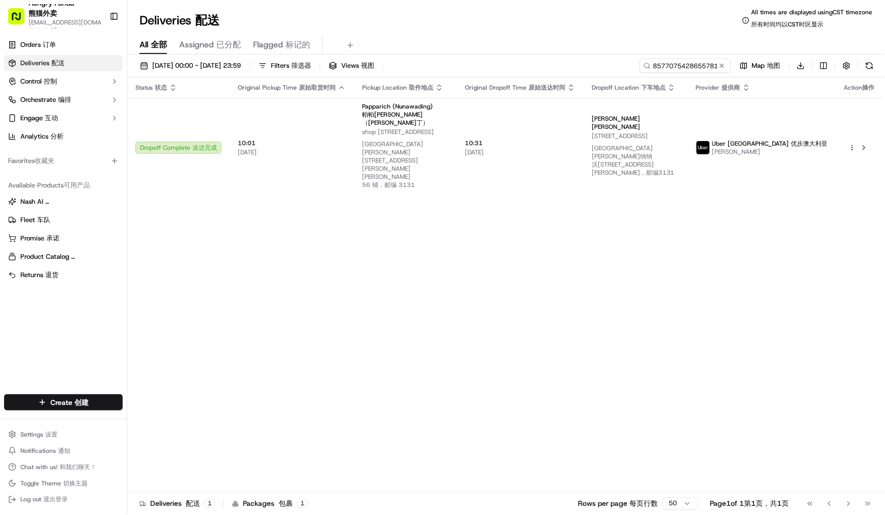
click at [495, 46] on div "All All 全部 Assigned Assigned 已分配 Flagged Flagged 标记的" at bounding box center [506, 46] width 758 height 18
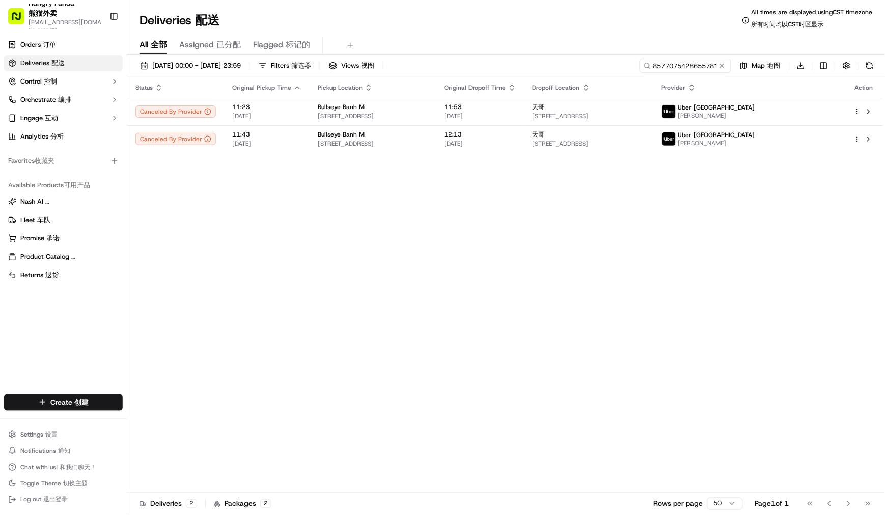
click at [455, 261] on div "Status Original Pickup Time Pickup Location Original Dropoff Time Dropoff Locat…" at bounding box center [505, 288] width 756 height 423
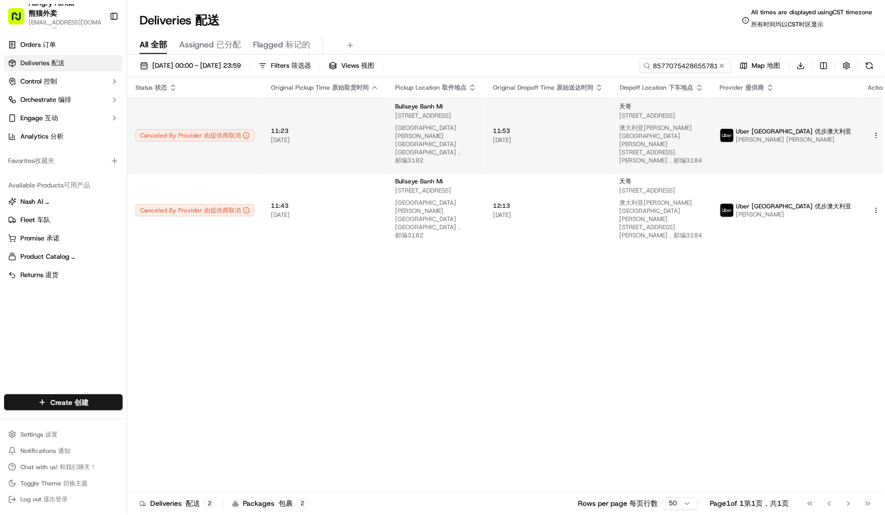
click at [454, 115] on span "Barkly St, St Kilda VIC 3182, Australia Barkly St, St Kilda VIC 3182, Australia…" at bounding box center [436, 140] width 82 height 57
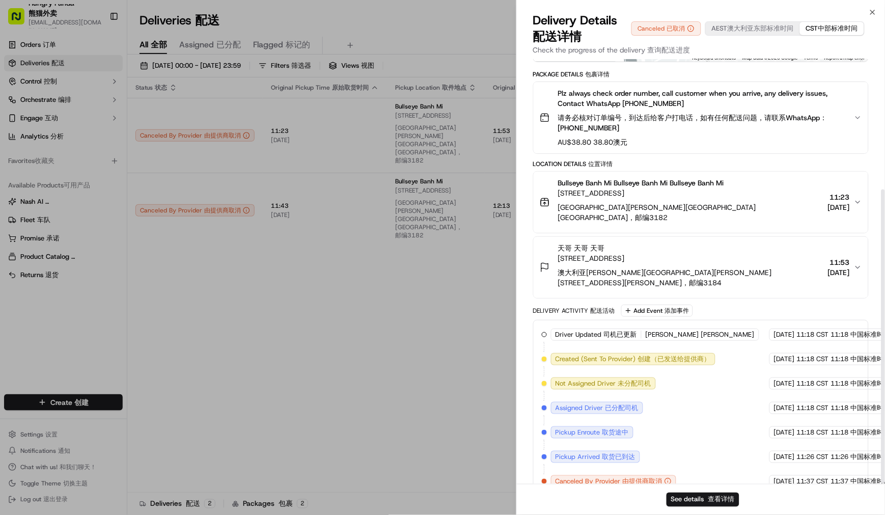
scroll to position [188, 0]
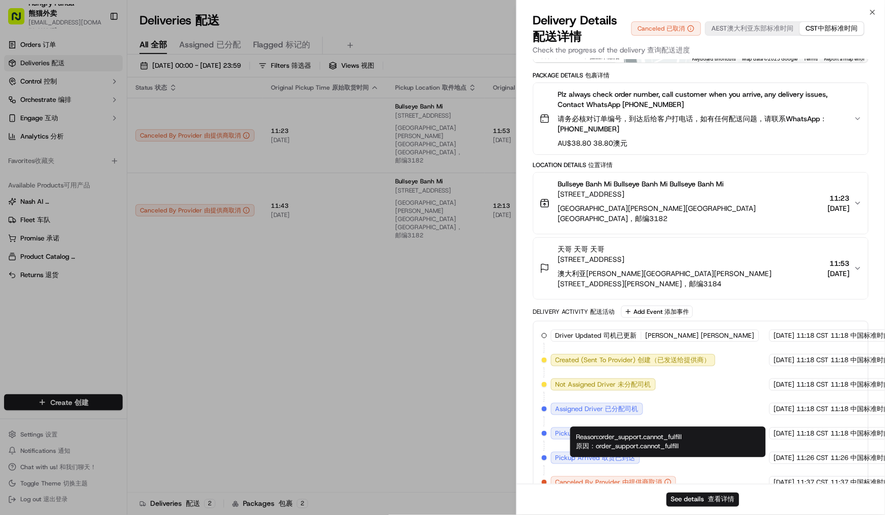
click at [627, 440] on div "Reason: order_support.cannot_fulfill Reason: order_support.cannot_fulfill 原因：or…" at bounding box center [669, 442] width 196 height 31
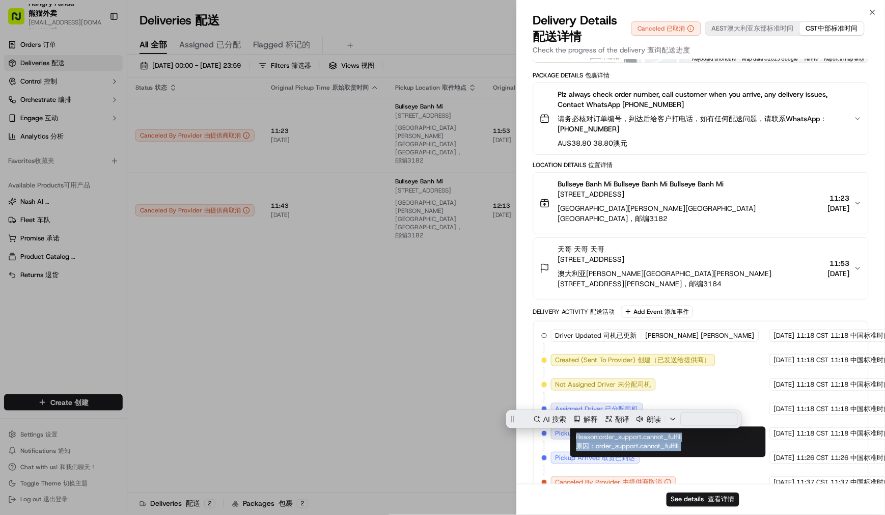
click at [627, 440] on div "Reason: order_support.cannot_fulfill Reason: order_support.cannot_fulfill 原因：or…" at bounding box center [669, 442] width 196 height 31
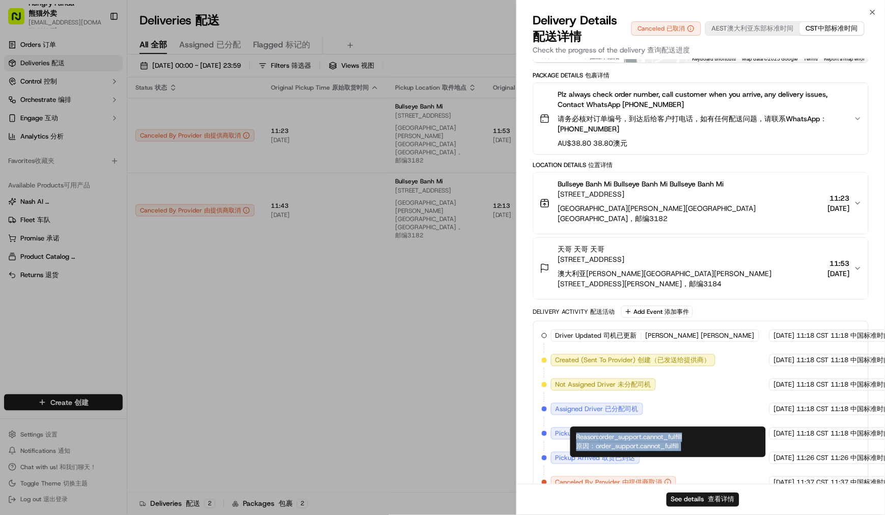
copy div "Reason: order_support.cannot_fulfill Reason: order_support.cannot_fulfill 原因：or…"
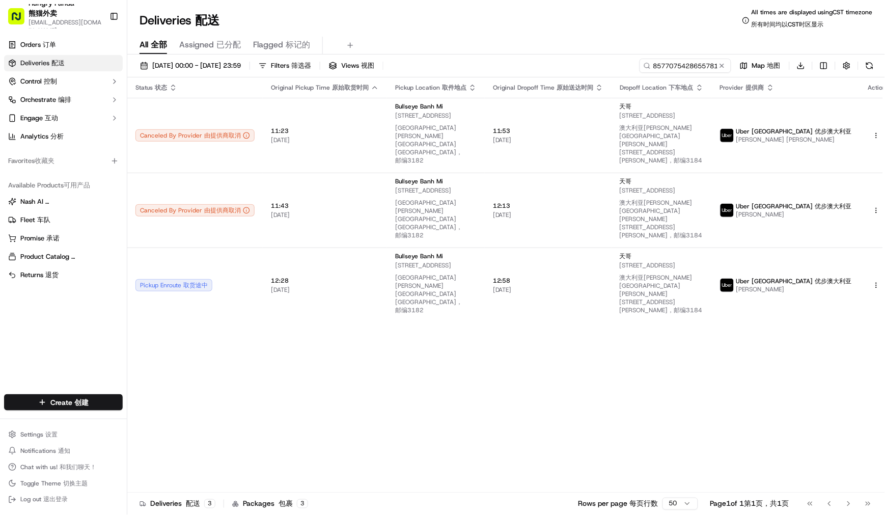
click at [778, 350] on div "Status Status 状态 Original Pickup Time Original Pickup Time 原始取货时间 Pickup Locati…" at bounding box center [517, 288] width 780 height 423
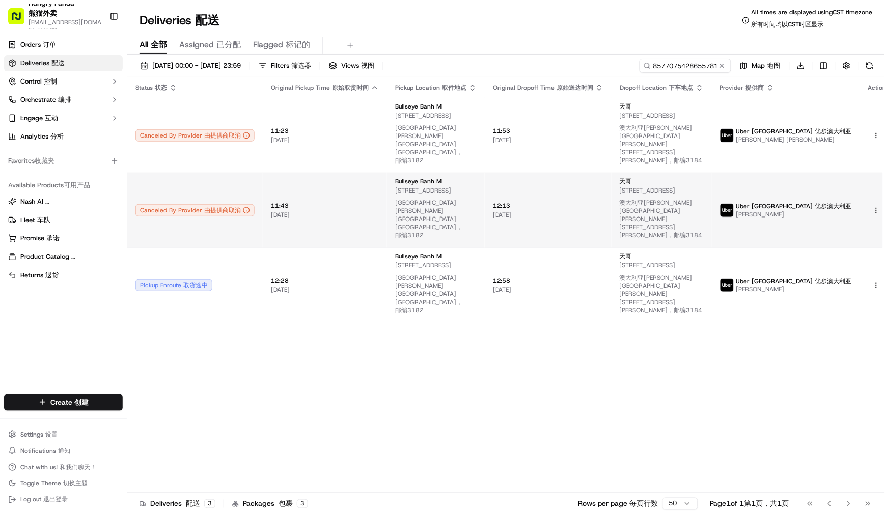
click at [493, 186] on td "12:13 12:13 17/09/2025 17/09/2025" at bounding box center [548, 210] width 127 height 75
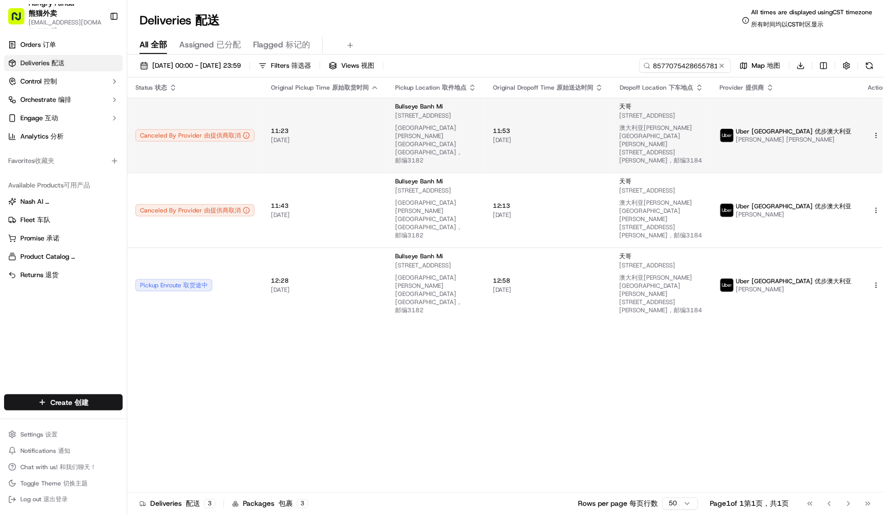
click at [532, 127] on span "11:53 11:53" at bounding box center [548, 131] width 111 height 8
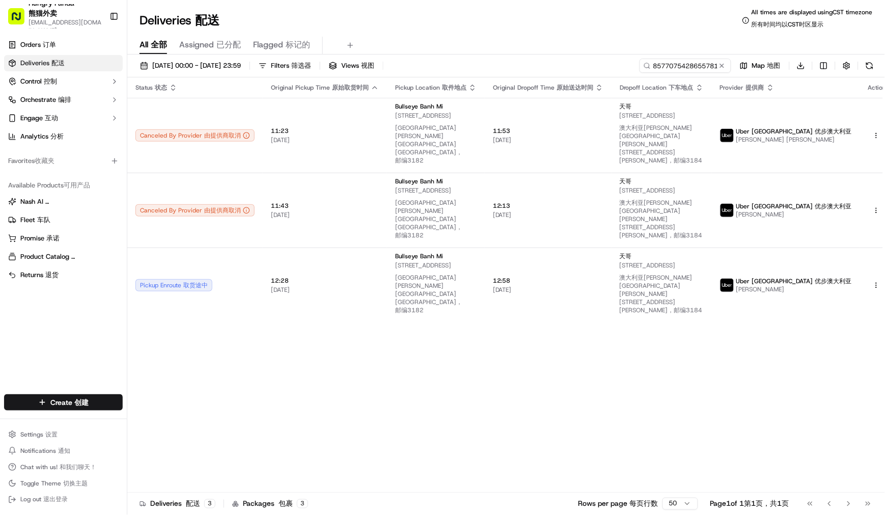
drag, startPoint x: 320, startPoint y: 360, endPoint x: 460, endPoint y: 284, distance: 159.3
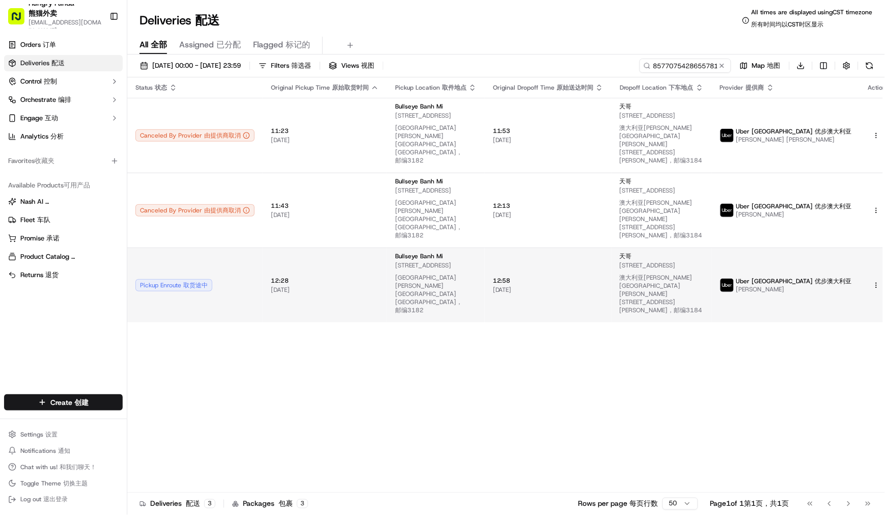
click at [532, 277] on span "12:58 12:58" at bounding box center [548, 281] width 111 height 8
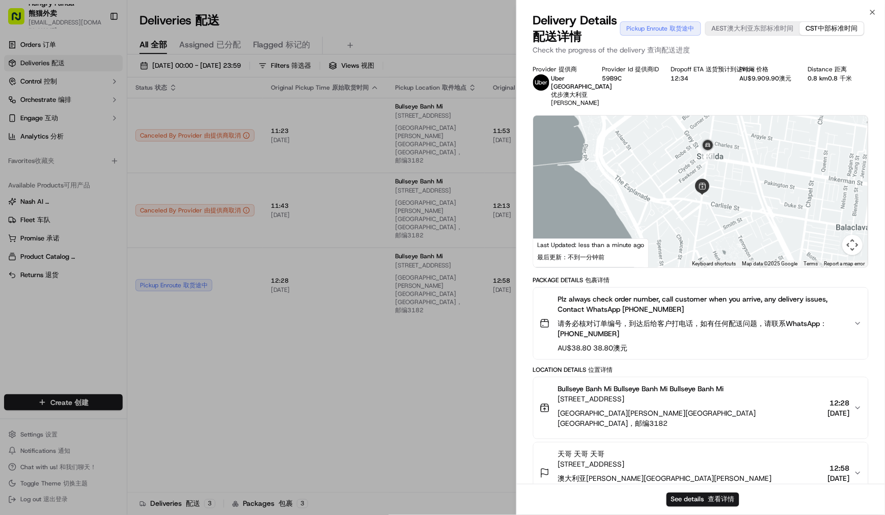
click at [715, 203] on div at bounding box center [701, 192] width 335 height 152
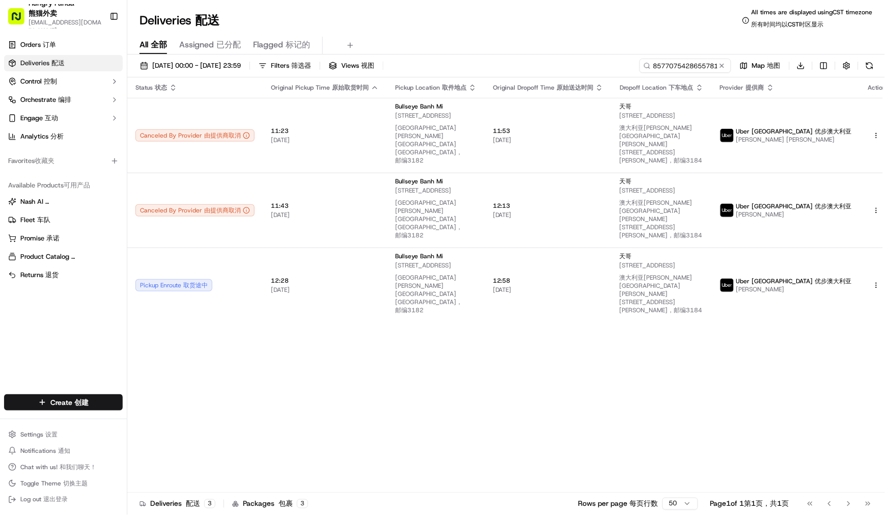
drag, startPoint x: 55, startPoint y: 350, endPoint x: 63, endPoint y: 333, distance: 19.4
click at [55, 350] on div "Orders Orders 订单 Deliveries Deliveries 配送 Control Control 控制 Orchestrate Orches…" at bounding box center [63, 210] width 127 height 354
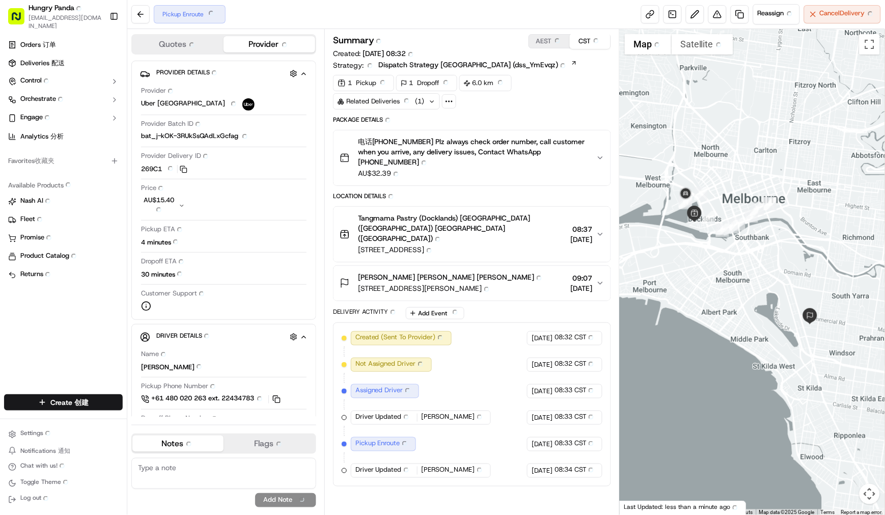
click at [563, 202] on div "Location Details Location Details" at bounding box center [472, 197] width 278 height 11
click at [140, 17] on button at bounding box center [140, 14] width 18 height 18
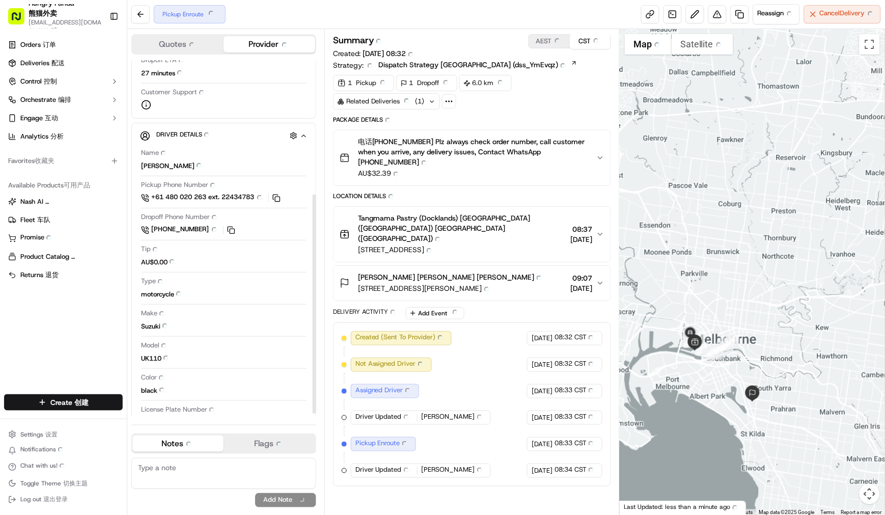
scroll to position [217, 0]
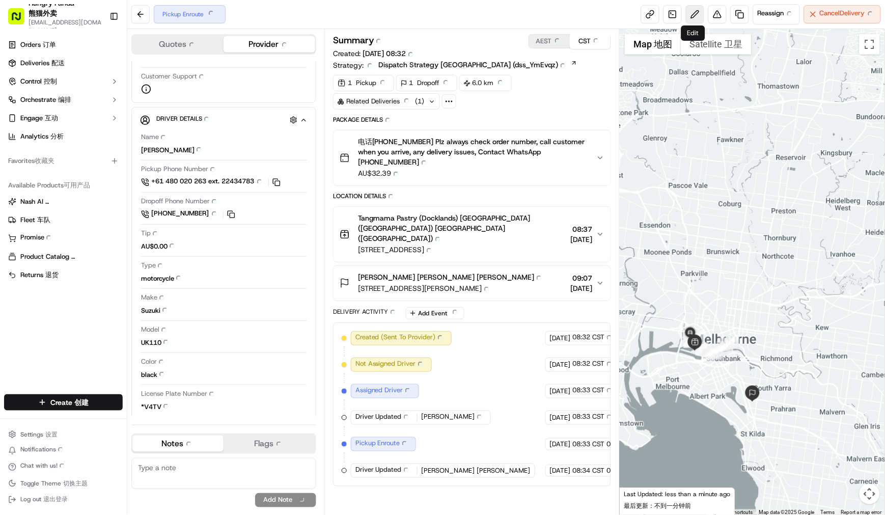
click at [690, 13] on button at bounding box center [695, 14] width 18 height 18
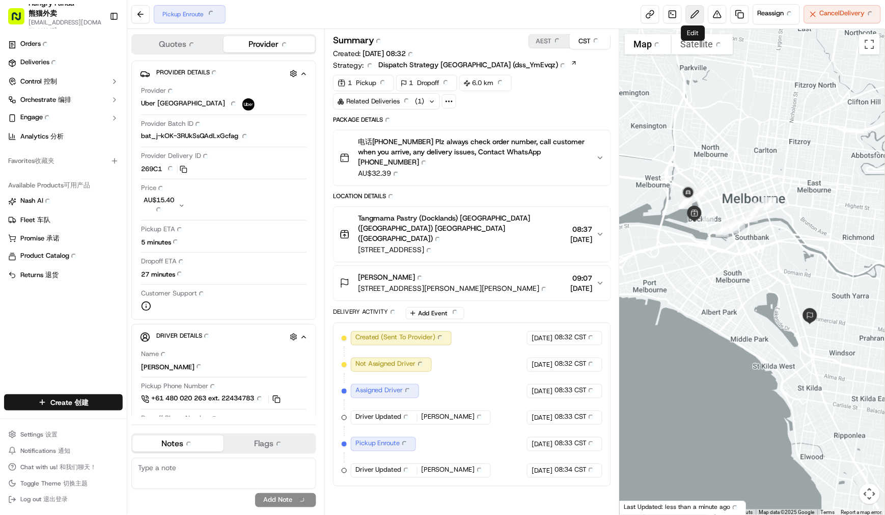
click at [697, 13] on button at bounding box center [695, 14] width 18 height 18
click at [446, 101] on circle at bounding box center [446, 101] width 1 height 1
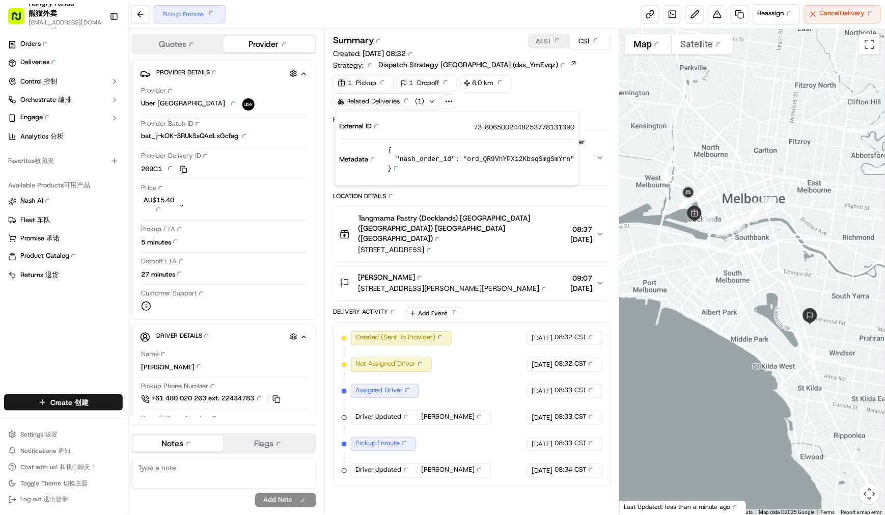
click at [561, 97] on div "1 1 Pickup Pickup 1 1 Dropoff Dropoff 6.0 km 6.0 km Related Deliveries Related …" at bounding box center [472, 92] width 278 height 35
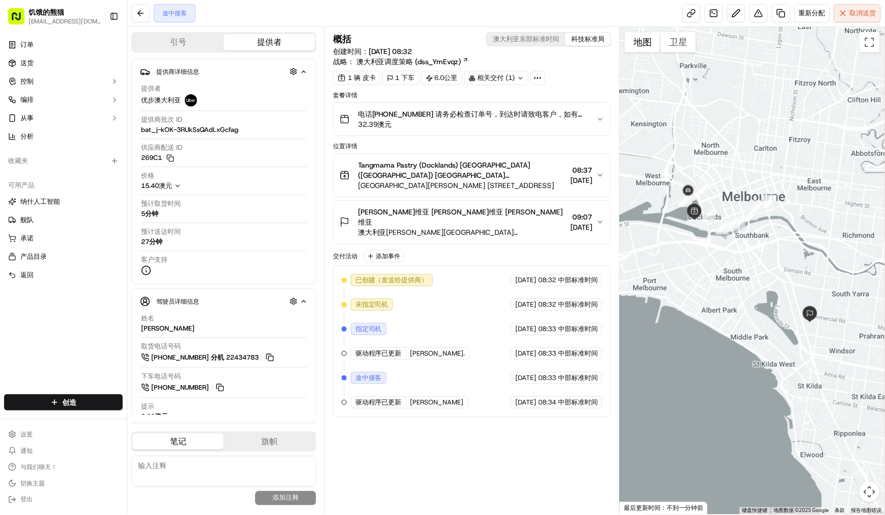
click at [518, 250] on div "交付活动 添加事件" at bounding box center [472, 256] width 278 height 12
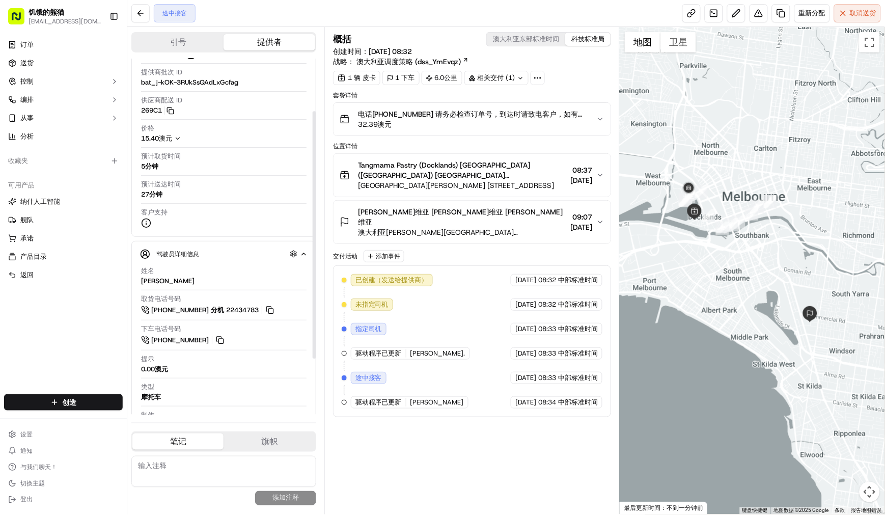
scroll to position [44, 0]
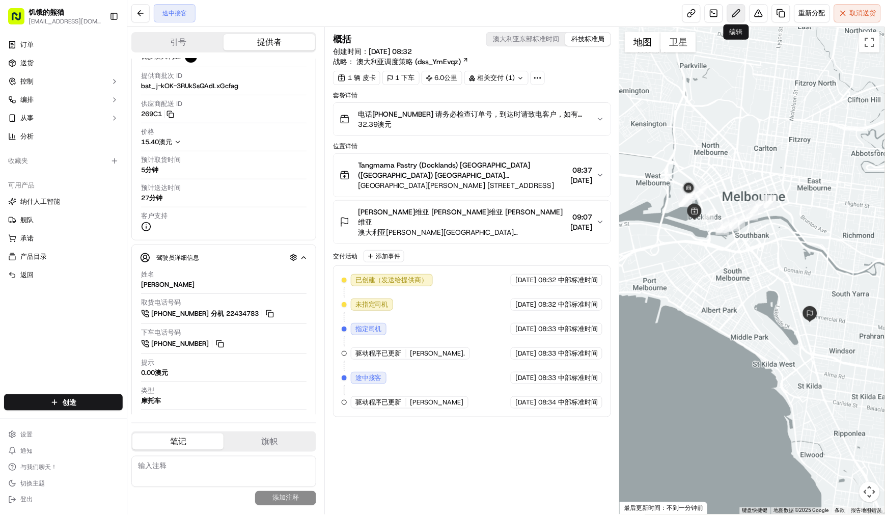
click at [741, 13] on button at bounding box center [736, 13] width 18 height 18
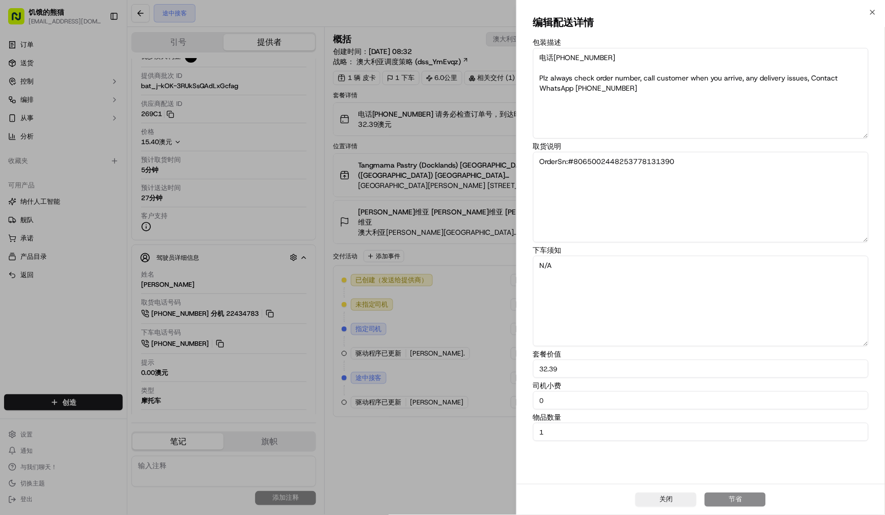
drag, startPoint x: 553, startPoint y: 59, endPoint x: 510, endPoint y: 46, distance: 44.0
click at [510, 46] on body "饥饿的熊猫 liurui0731@hungrypandagroup.com 切换侧边栏 订单 送货 控制 编排 从事 分析 收藏夹 可用产品 纳什人工智能 舰…" at bounding box center [442, 257] width 885 height 515
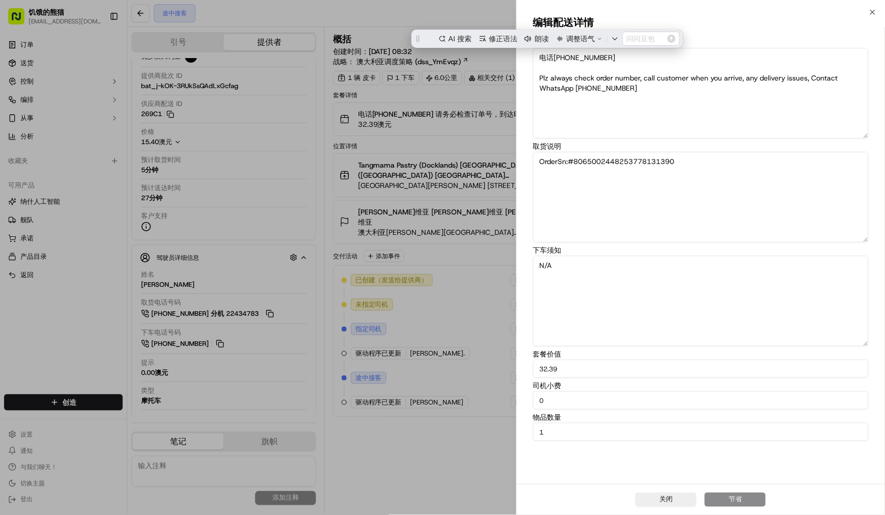
scroll to position [0, 0]
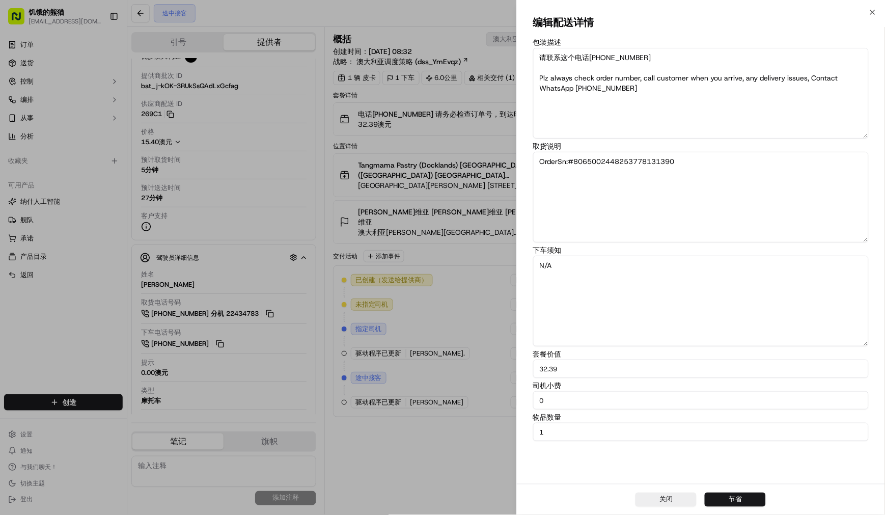
drag, startPoint x: 591, startPoint y: 59, endPoint x: 538, endPoint y: 57, distance: 53.0
click at [538, 57] on textarea "请联系这个电话0435881825 Plz always check order number, call customer when you arrive,…" at bounding box center [701, 93] width 336 height 91
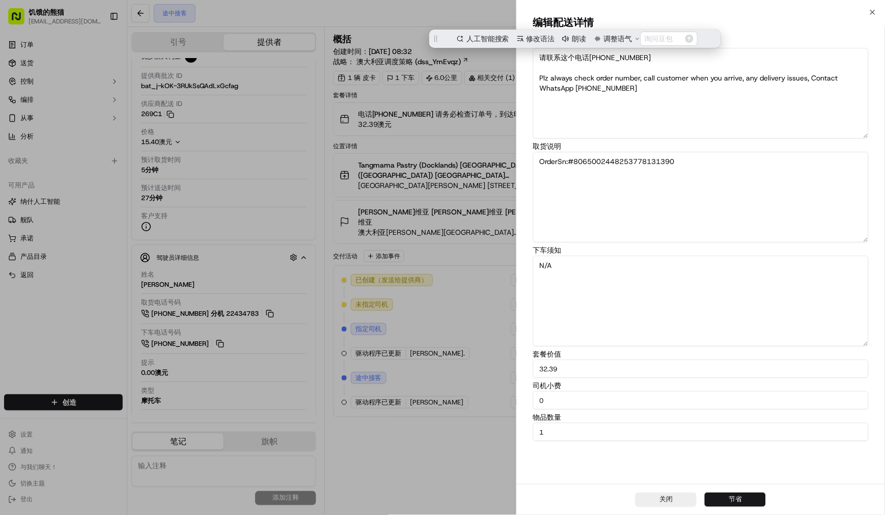
click at [757, 60] on textarea "请联系这个电话0435881825 Plz always check order number, call customer when you arrive,…" at bounding box center [701, 93] width 336 height 91
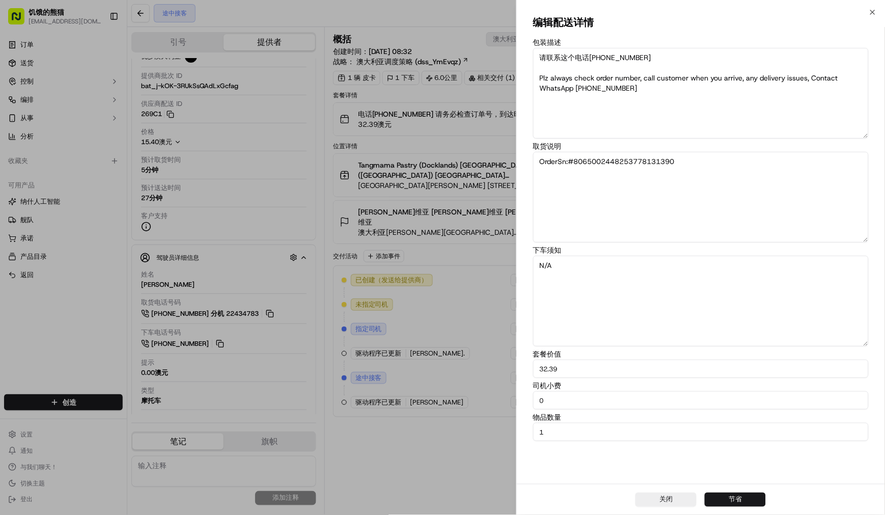
drag, startPoint x: 588, startPoint y: 57, endPoint x: 522, endPoint y: 52, distance: 66.4
click at [522, 52] on div "编辑配送详情 包装描述 请联系这个电话0435881825 Plz always check order number, call customer when…" at bounding box center [701, 248] width 368 height 472
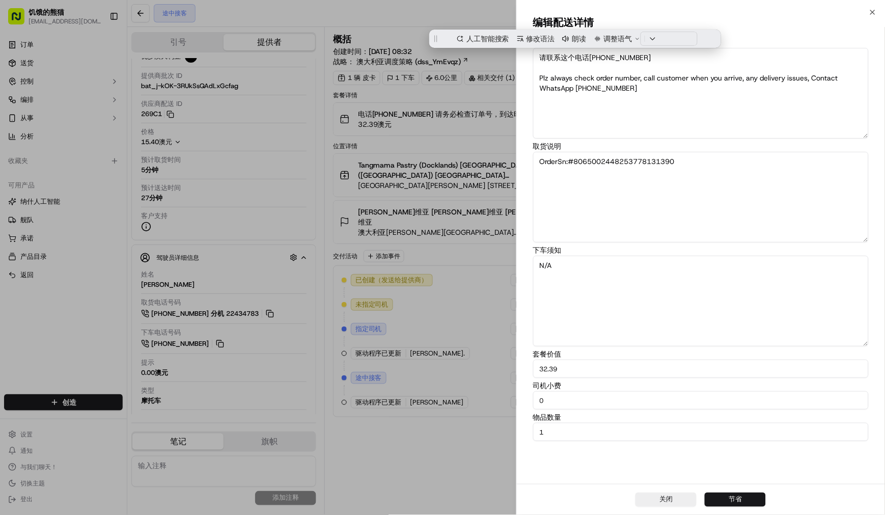
paste textarea "Please contact this phone number"
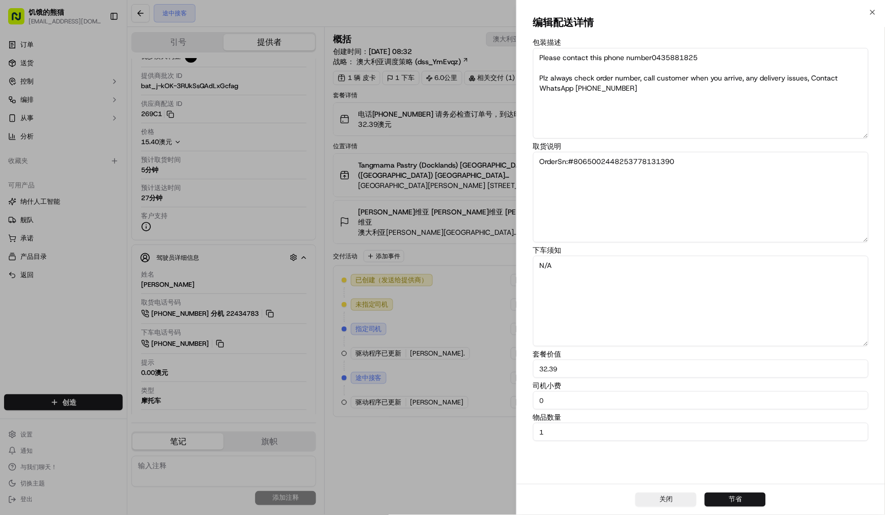
type textarea "Please contact this phone number0435881825 Plz always check order number, call …"
click at [628, 291] on textarea "N/A" at bounding box center [701, 301] width 336 height 91
click at [735, 497] on font "节省" at bounding box center [735, 499] width 13 height 9
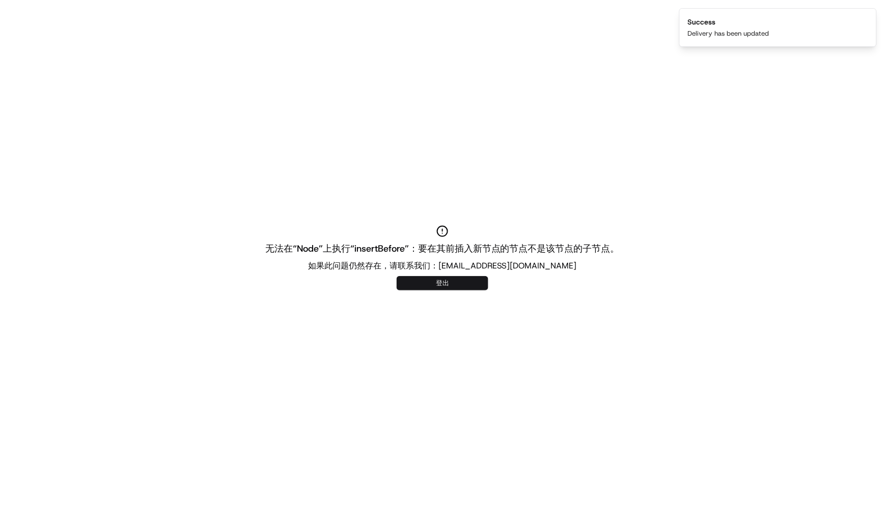
drag, startPoint x: 468, startPoint y: 323, endPoint x: 353, endPoint y: 156, distance: 203.0
click at [353, 156] on div "无法在“Node”上执行“insertBefore”：要在其前插入新节点的节点不是该节点的子节点。 如果此问题仍然存在，请联系我们：support@usena…" at bounding box center [442, 257] width 885 height 515
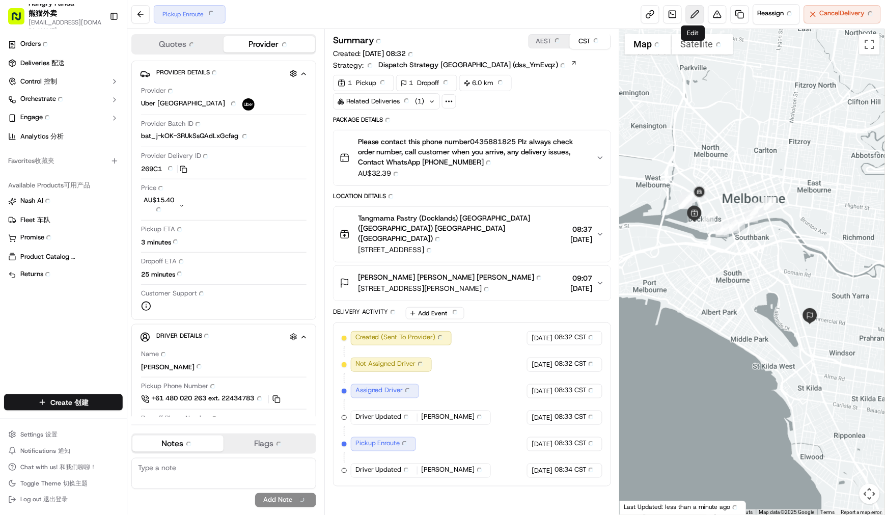
click at [691, 11] on button at bounding box center [695, 14] width 18 height 18
click at [671, 14] on link at bounding box center [673, 14] width 18 height 18
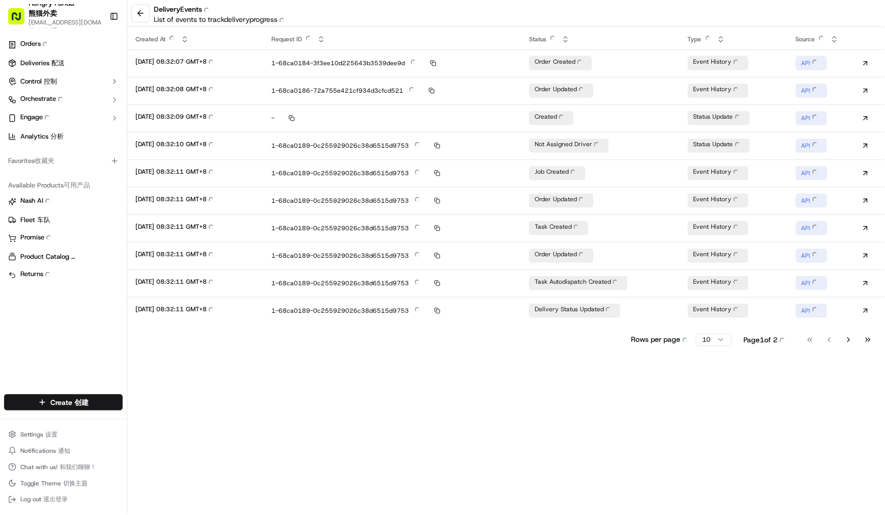
click at [175, 369] on div "delivery Events delivery Events List of events to track delivery progress List …" at bounding box center [506, 257] width 758 height 515
click at [140, 13] on button at bounding box center [140, 13] width 18 height 18
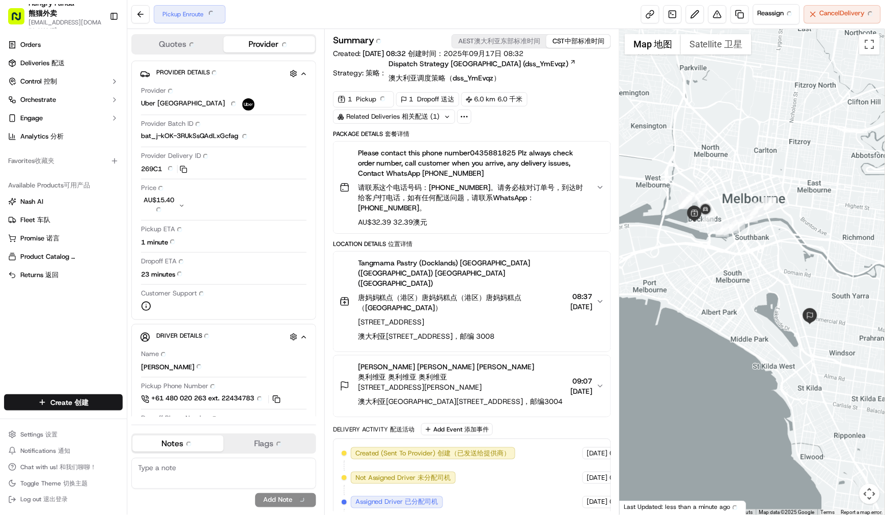
click at [586, 240] on div "Location Details Location Details 位置详情" at bounding box center [472, 244] width 278 height 8
click at [142, 13] on button at bounding box center [140, 14] width 18 height 18
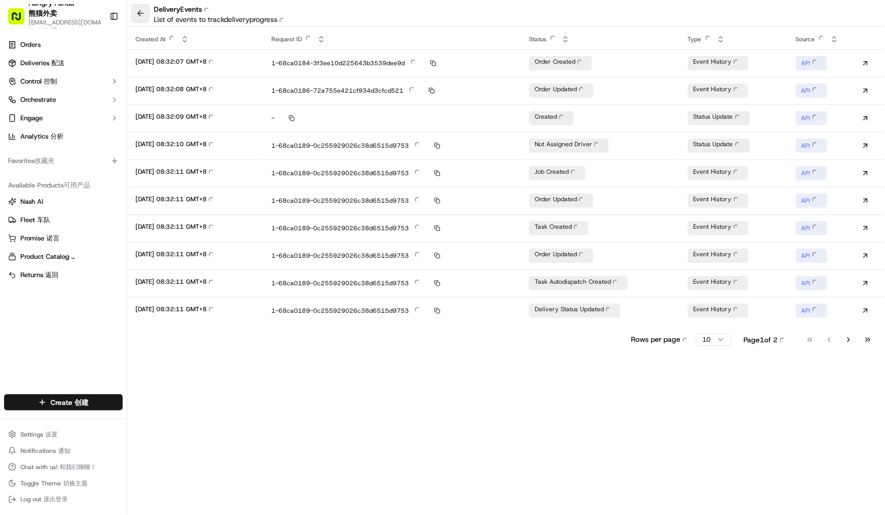
click at [140, 13] on button at bounding box center [140, 13] width 18 height 18
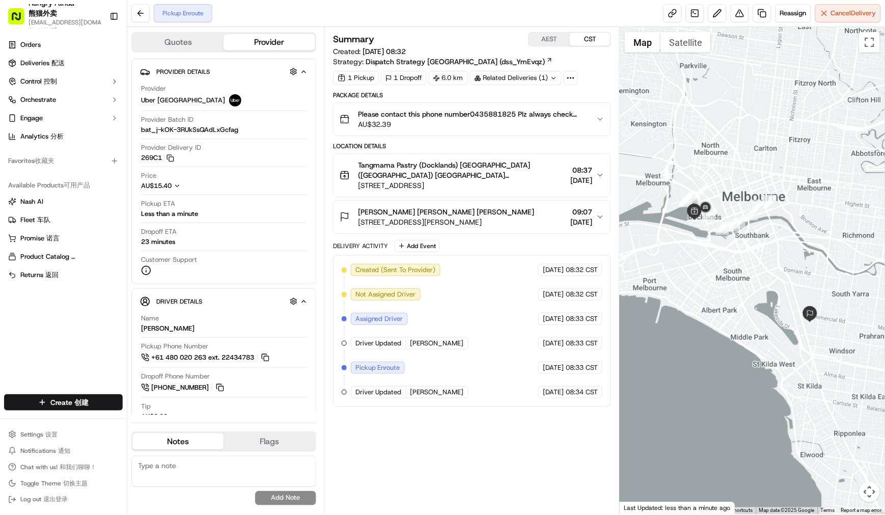
click at [140, 13] on button at bounding box center [140, 13] width 18 height 18
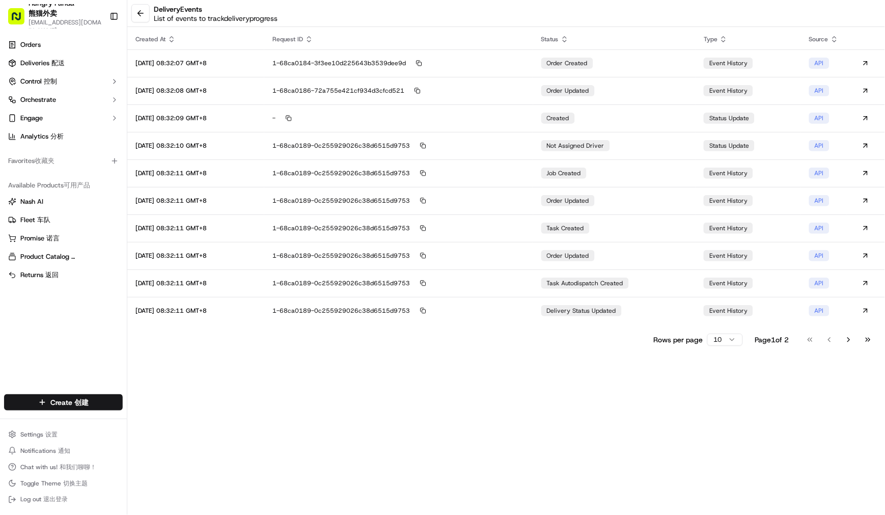
click at [140, 13] on button at bounding box center [140, 13] width 18 height 18
